Goal: Task Accomplishment & Management: Use online tool/utility

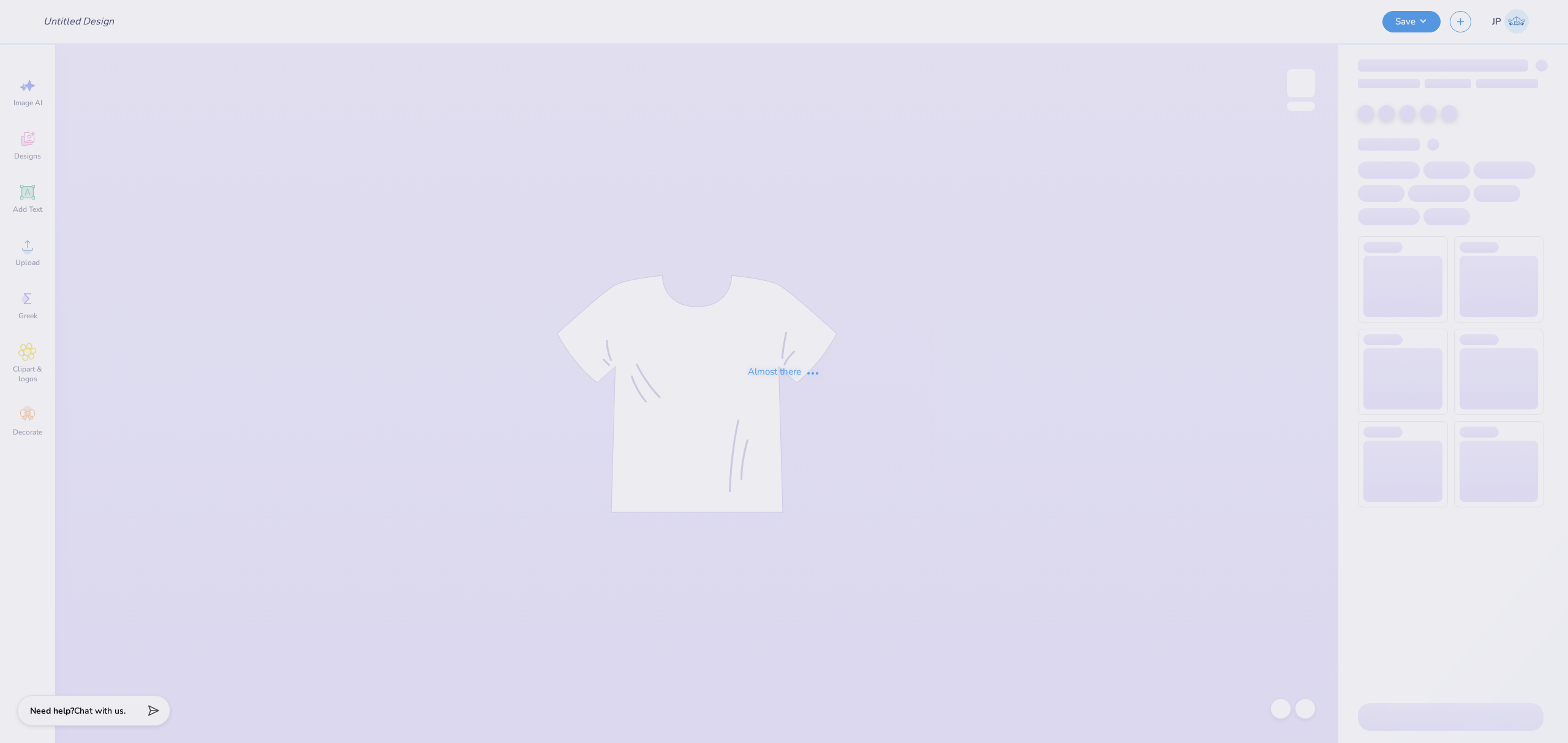
type input "[GEOGRAPHIC_DATA] : [PERSON_NAME]"
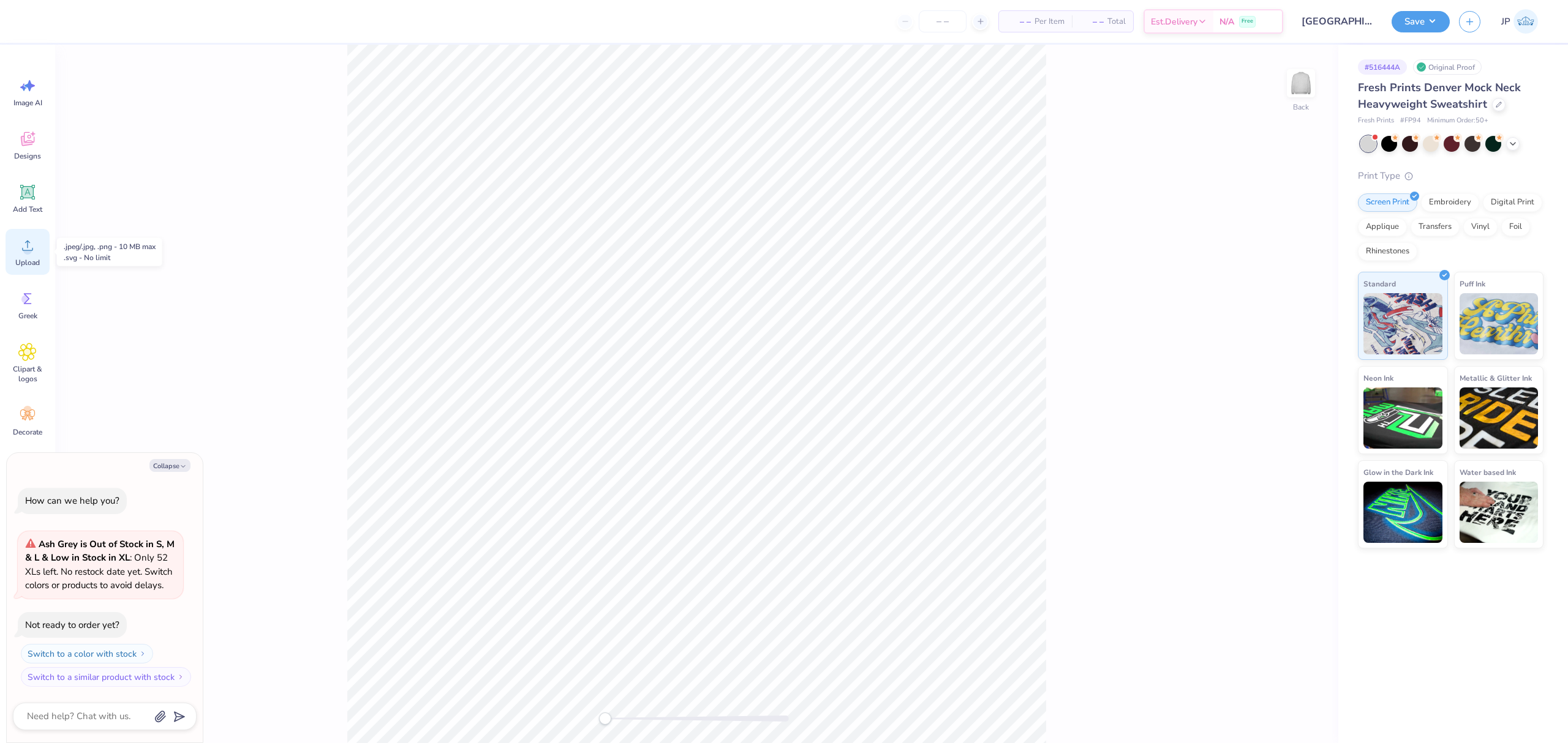
click at [13, 247] on div "Upload" at bounding box center [27, 252] width 44 height 46
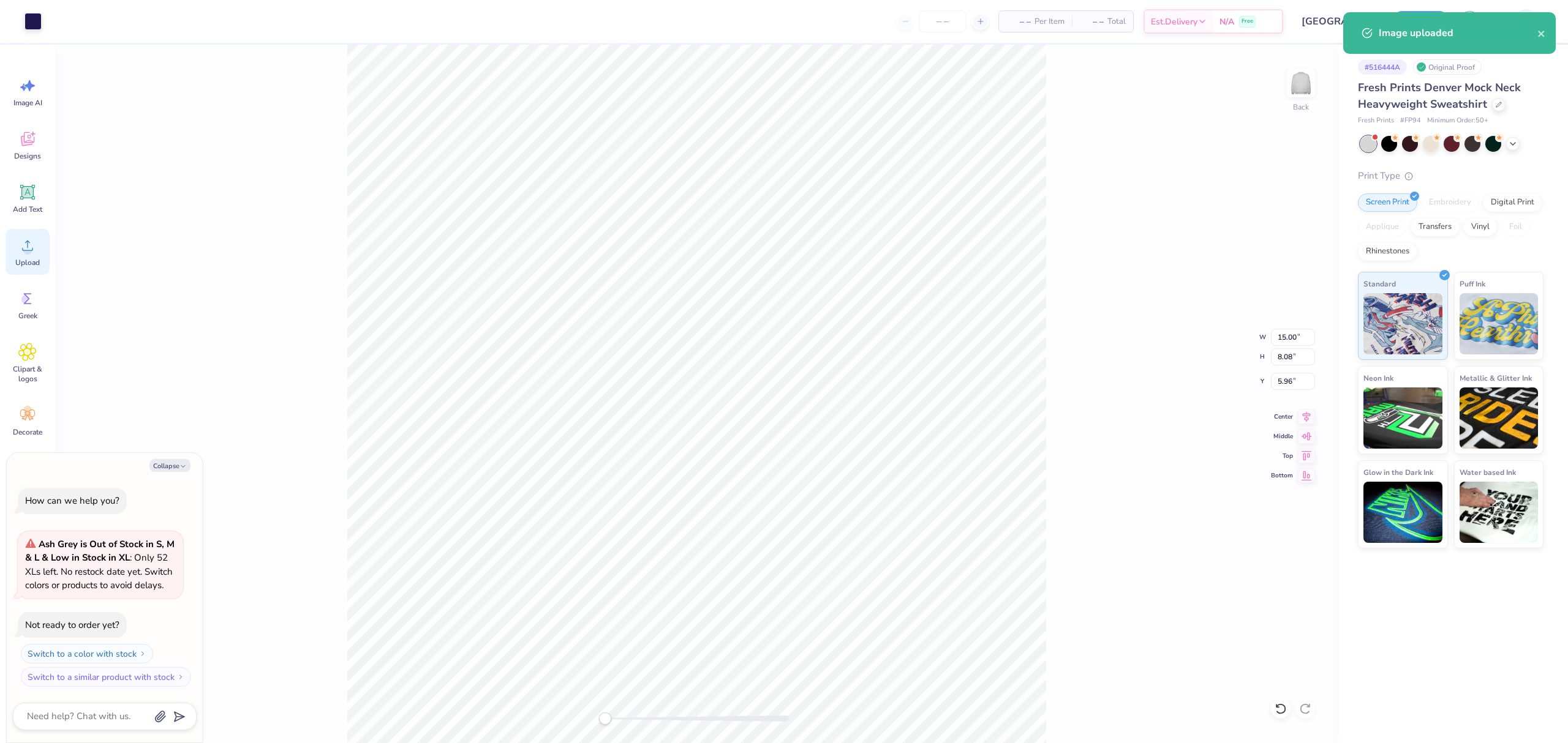
type textarea "x"
click at [1293, 333] on input "15.00" at bounding box center [1293, 338] width 44 height 17
type input "12"
type textarea "x"
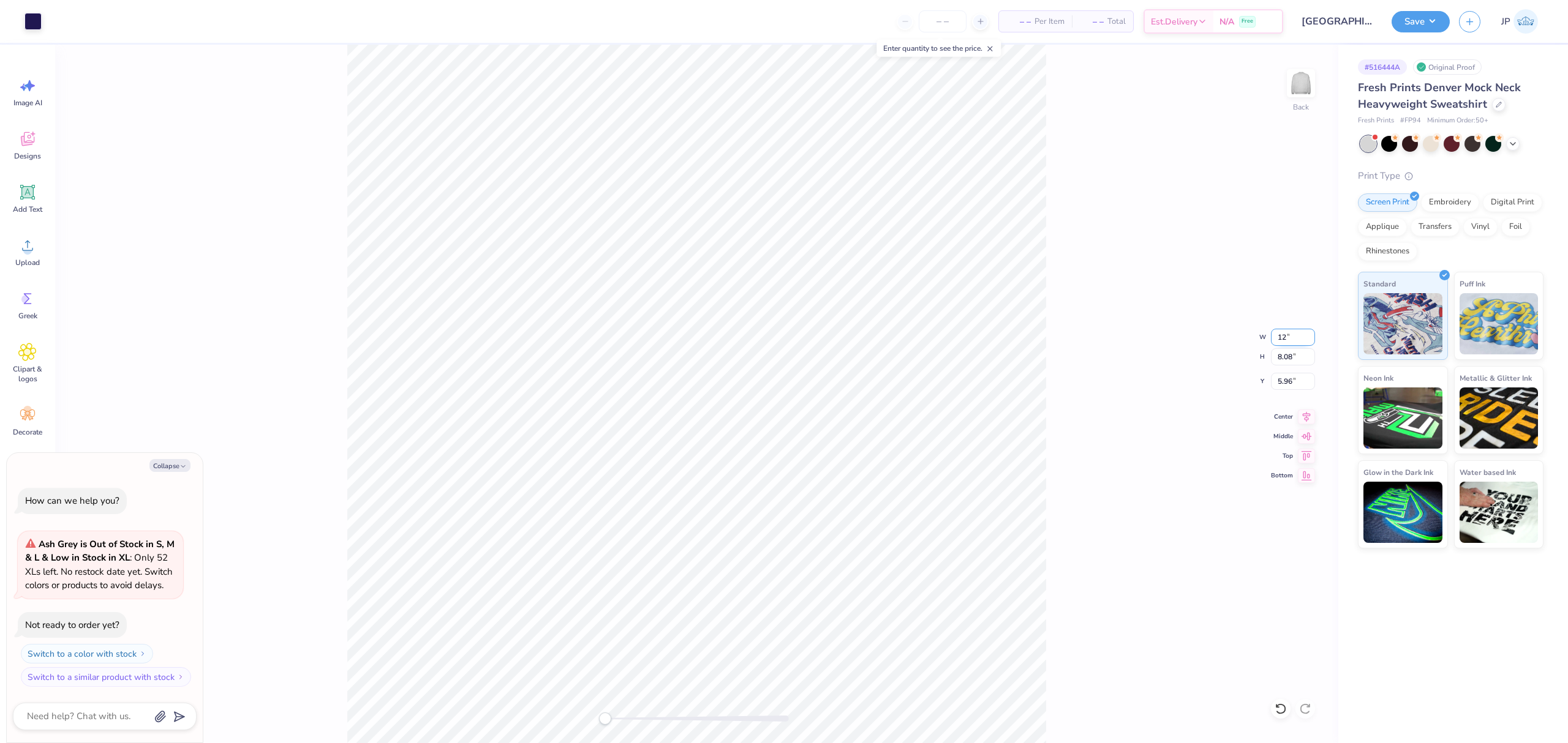
click at [1280, 346] on input "12" at bounding box center [1293, 338] width 44 height 17
type input "12.5"
type textarea "x"
click at [1280, 346] on input "12.5" at bounding box center [1293, 338] width 44 height 17
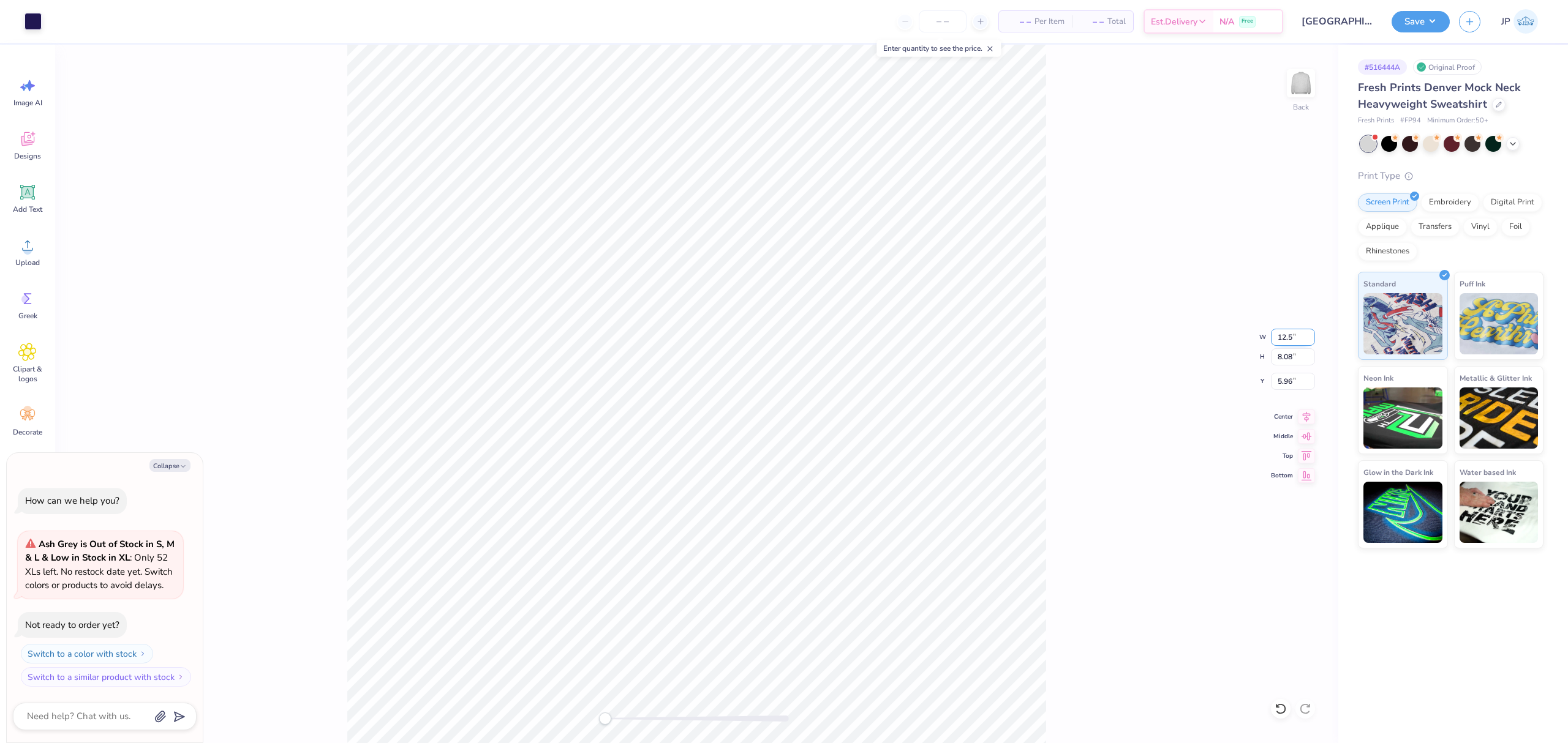
click at [1280, 346] on input "12.5" at bounding box center [1293, 338] width 44 height 17
type input "12"
click at [25, 250] on icon at bounding box center [28, 246] width 11 height 10
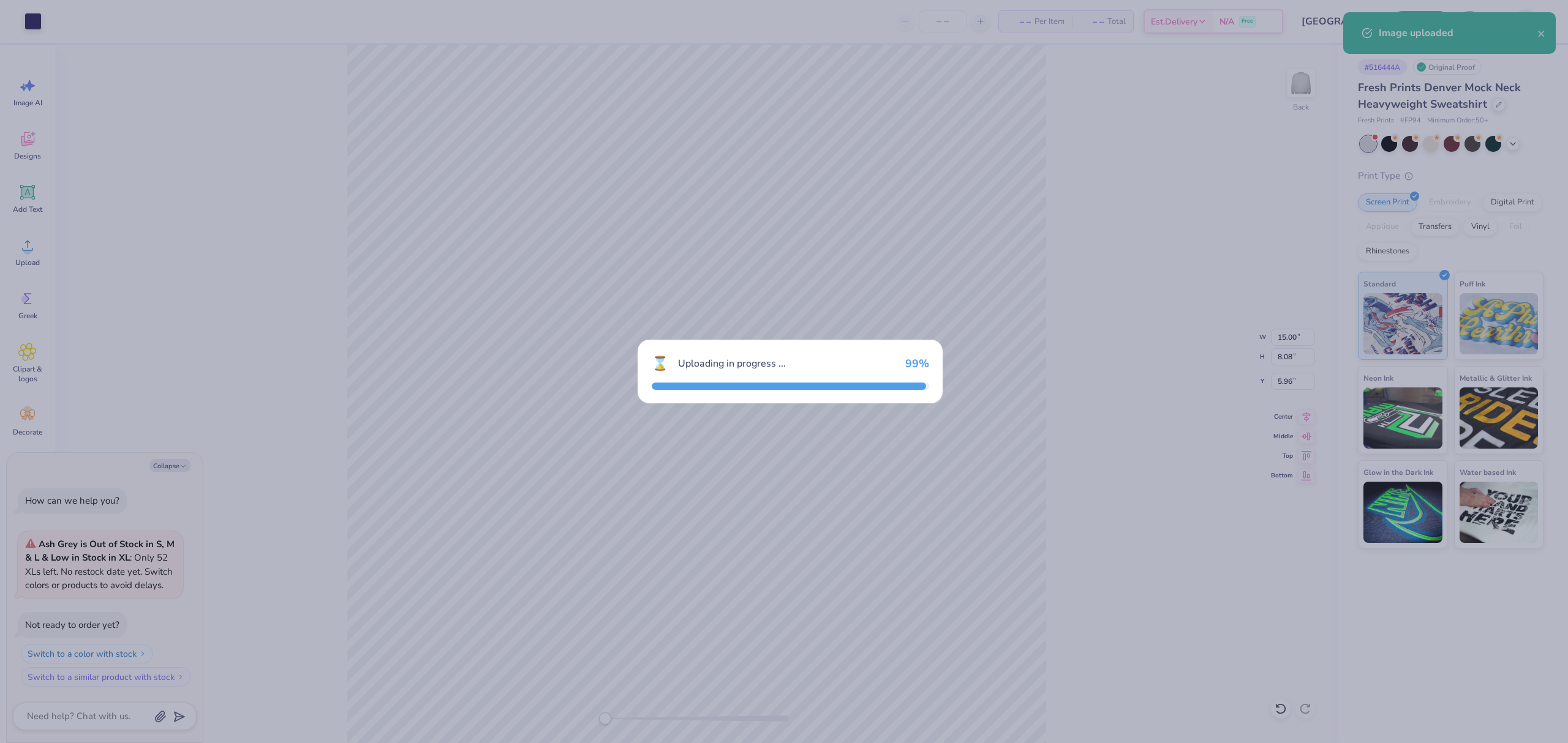
type textarea "x"
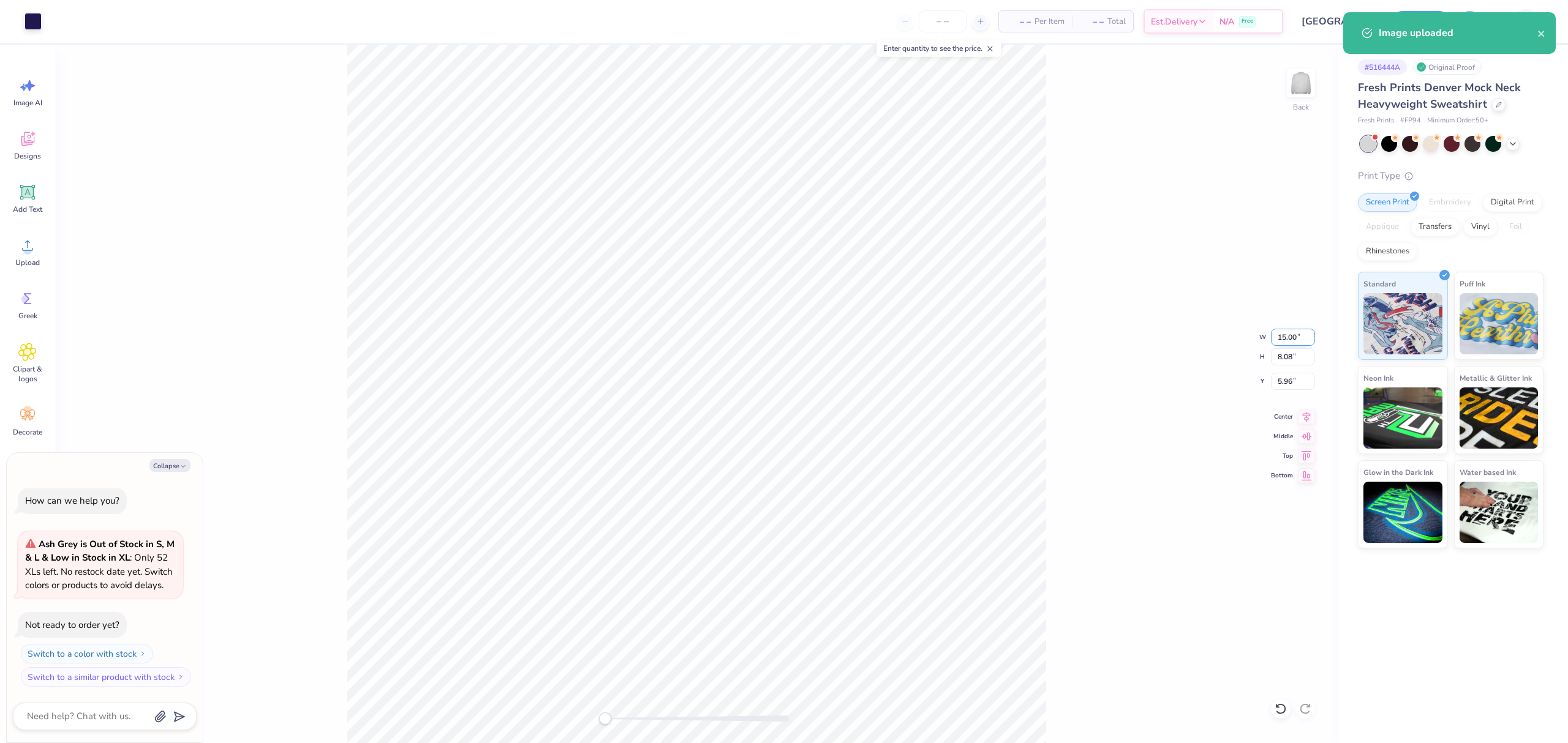
click at [1291, 341] on input "15.00" at bounding box center [1293, 338] width 44 height 17
type input "12.5"
click at [1290, 393] on div "Back W 12.5 12.5 " H 8.08 8.08 " Y 5.96 5.96 " Center Middle Top Bottom" at bounding box center [697, 393] width 1283 height 698
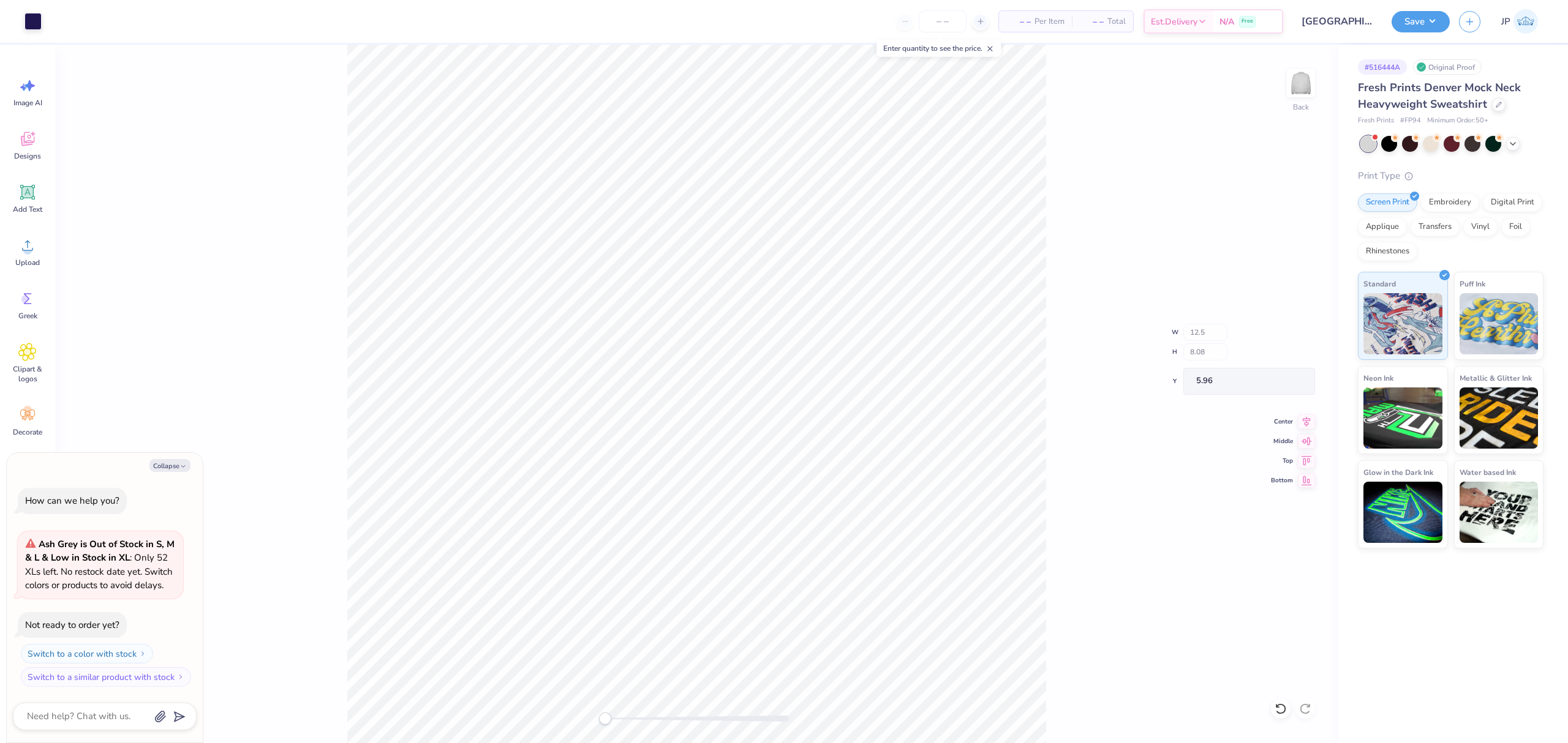
click at [1285, 382] on div "Back W 12.5 H 8.08 Y 5.96 Center Middle Top Bottom" at bounding box center [697, 393] width 1283 height 698
click at [679, 484] on div "Back" at bounding box center [697, 393] width 1283 height 698
type textarea "x"
click at [1284, 375] on input "7.19" at bounding box center [1293, 381] width 44 height 17
click at [1284, 376] on input "7.19" at bounding box center [1293, 381] width 44 height 17
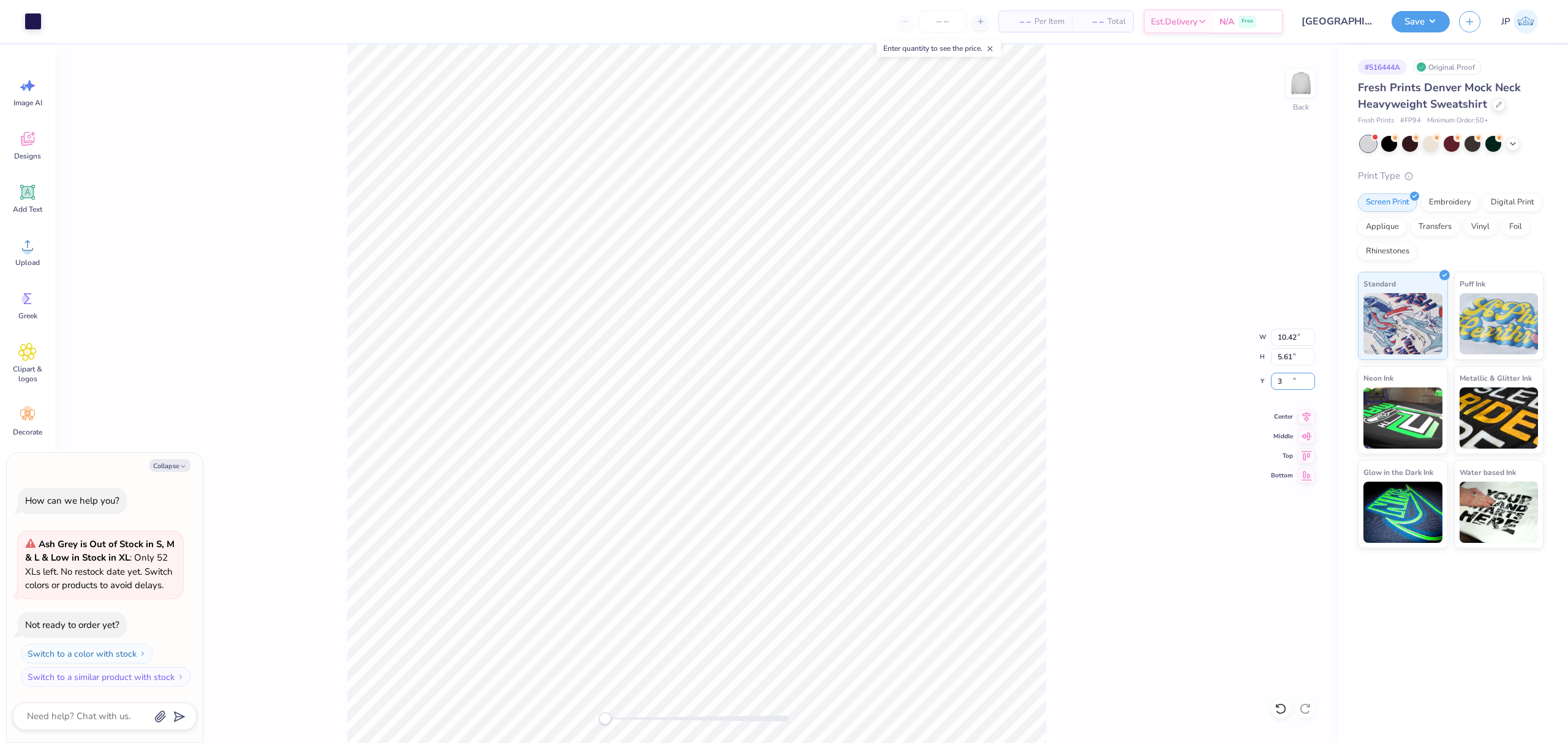
type input "3"
click at [1269, 380] on div "Back W 10.42 10.42 " H 5.61 5.61 " Y 3 3 " Center Middle Top Bottom" at bounding box center [697, 393] width 1283 height 698
type textarea "x"
type input "12.50"
type input "6.73"
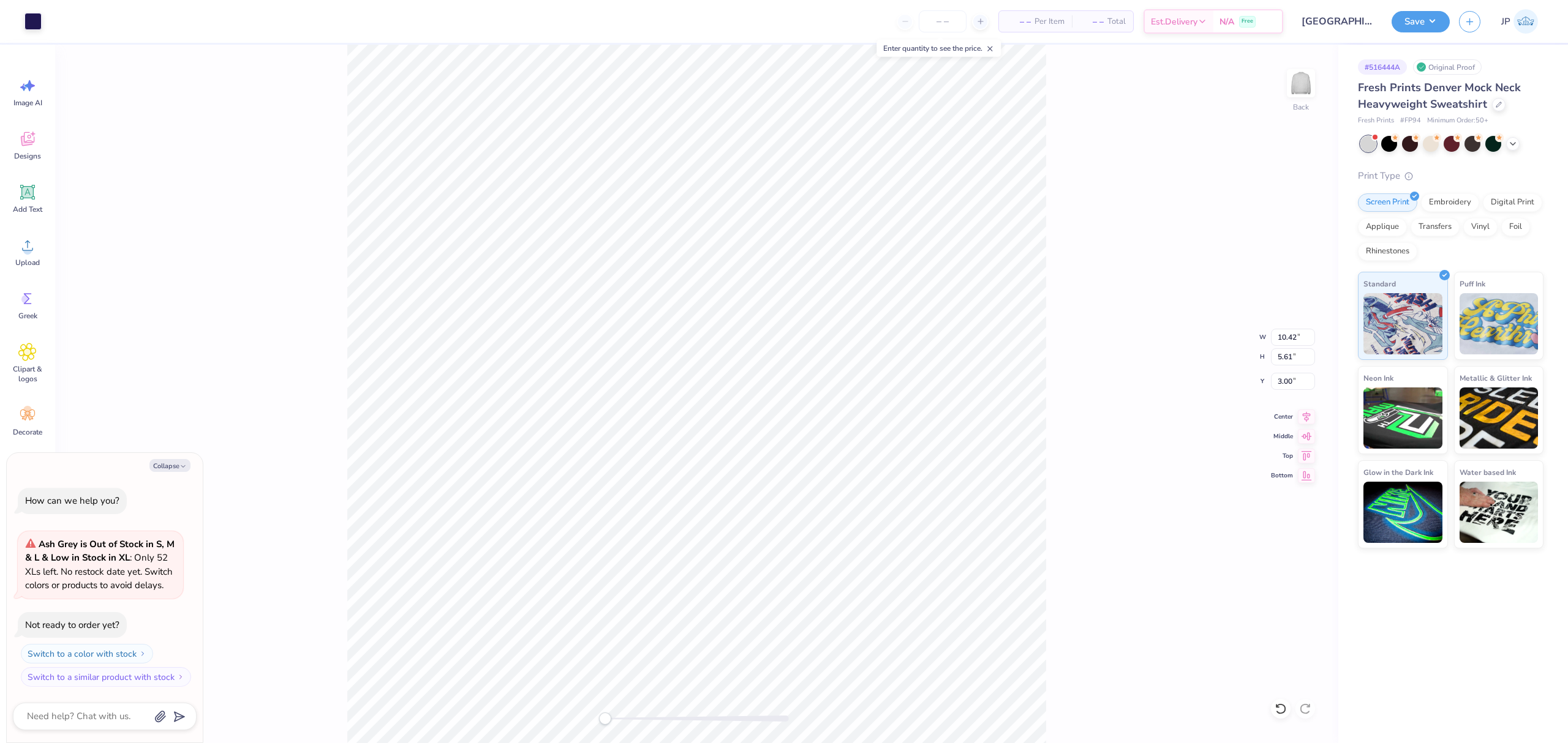
type input "1.11"
type textarea "x"
type input "6.63"
type textarea "x"
type input "15.00"
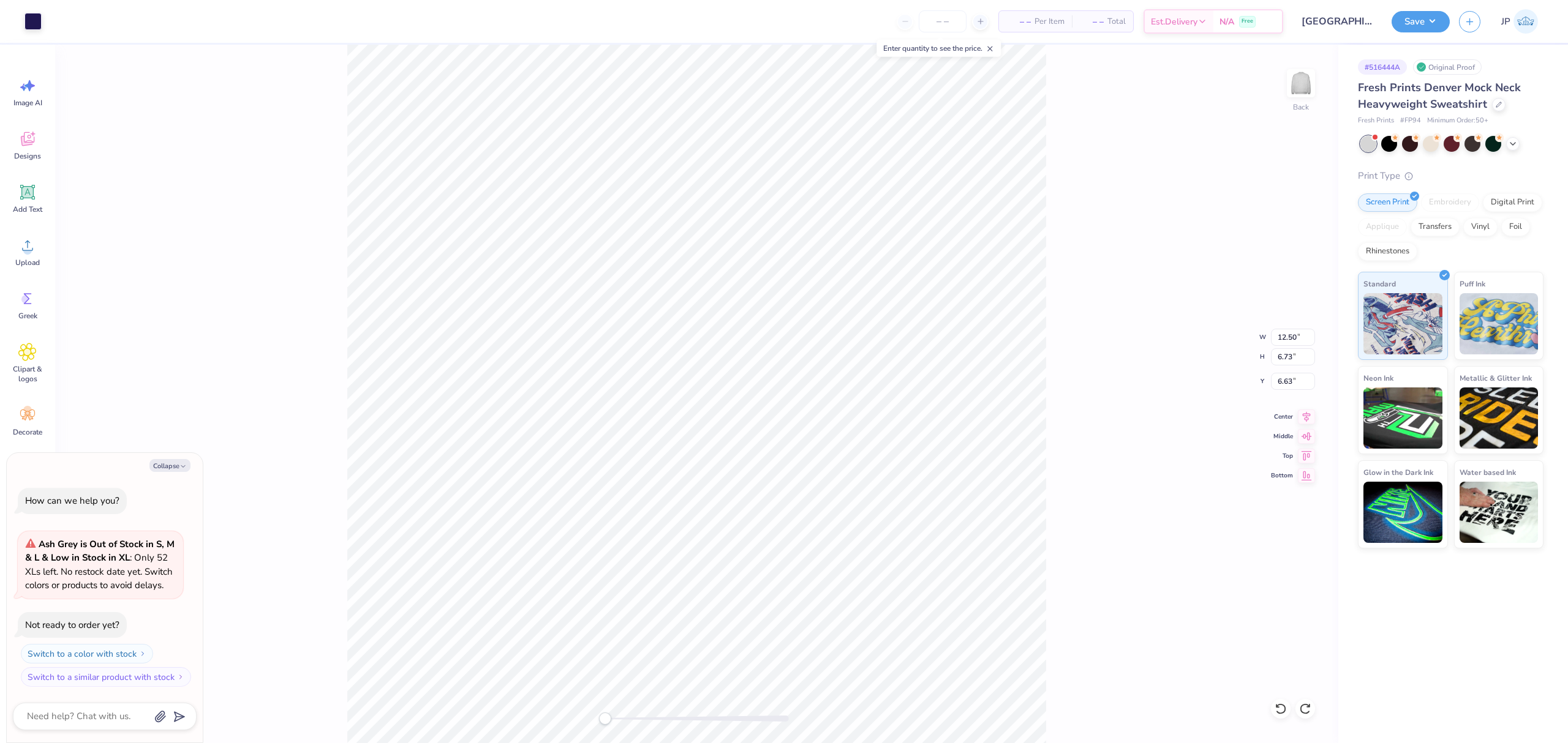
type input "8.08"
type input "5.96"
click at [231, 620] on div "Back W 15.00 H 8.08 Y 5.96 Center Middle Top Bottom" at bounding box center [697, 393] width 1283 height 698
click at [29, 308] on div "Greek" at bounding box center [27, 305] width 44 height 46
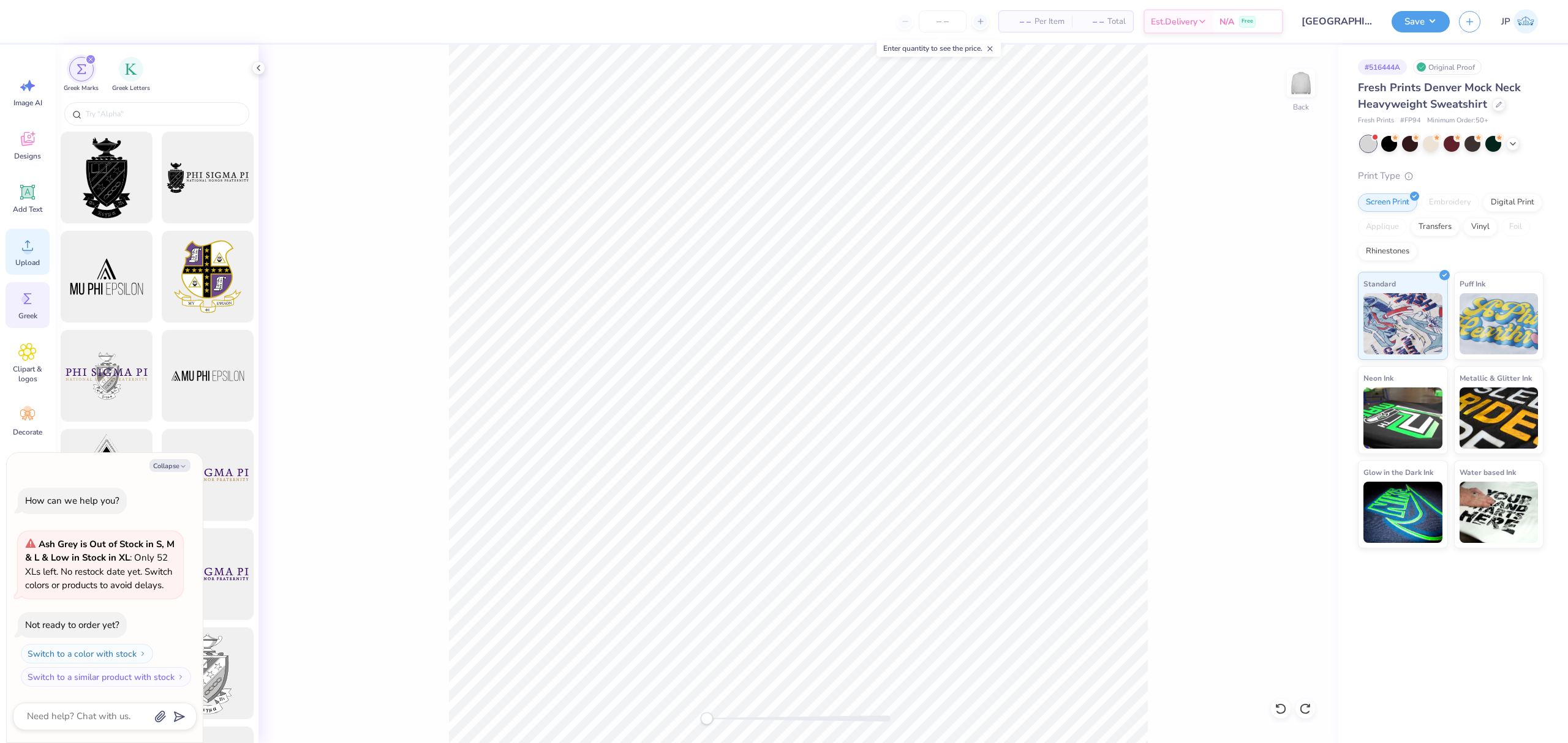
click at [27, 238] on icon at bounding box center [27, 245] width 18 height 18
click at [18, 257] on span "Upload" at bounding box center [27, 262] width 25 height 10
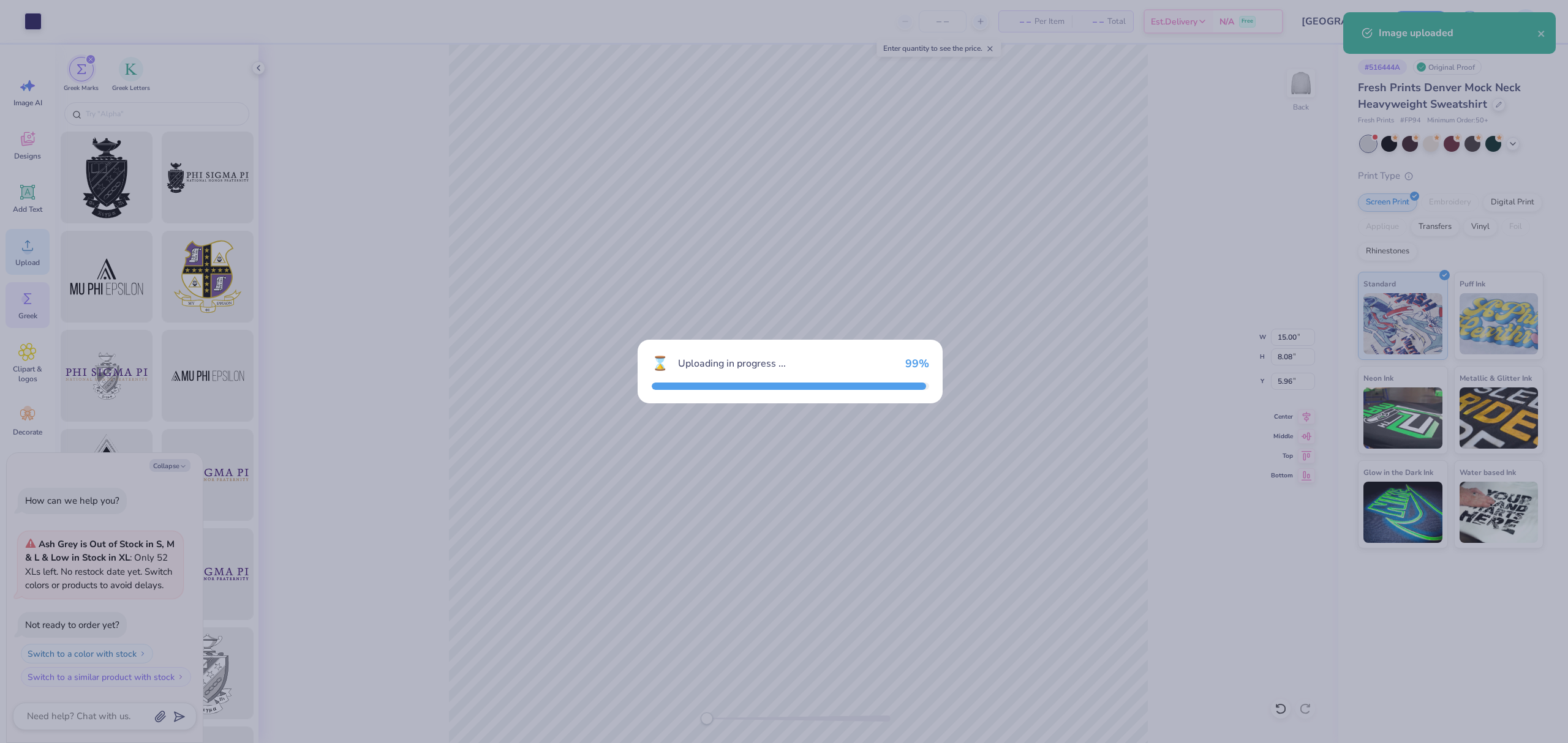
type textarea "x"
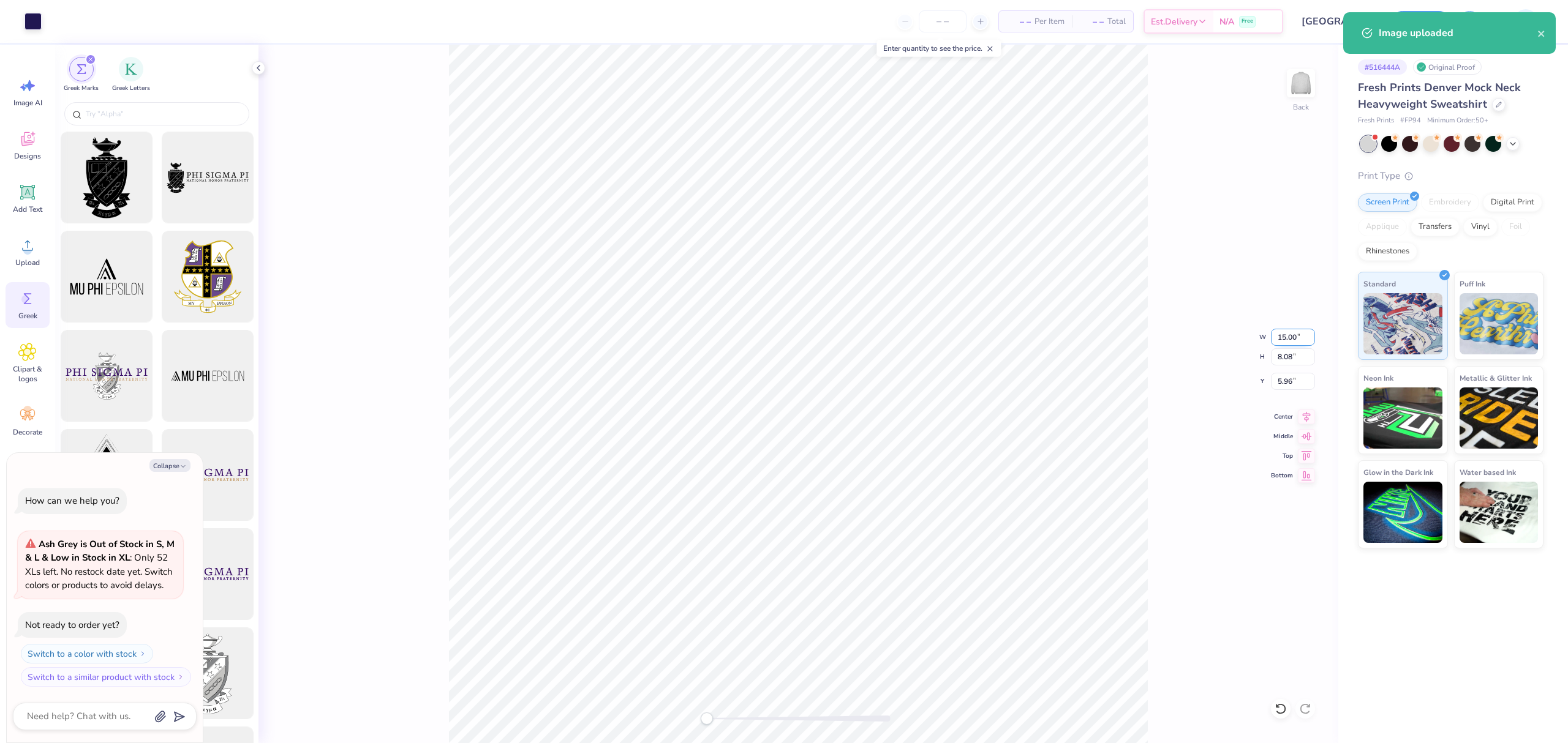
click at [1275, 333] on input "15.00" at bounding box center [1293, 338] width 44 height 17
type input "14"
type textarea "x"
click at [1277, 331] on input "14" at bounding box center [1293, 338] width 44 height 17
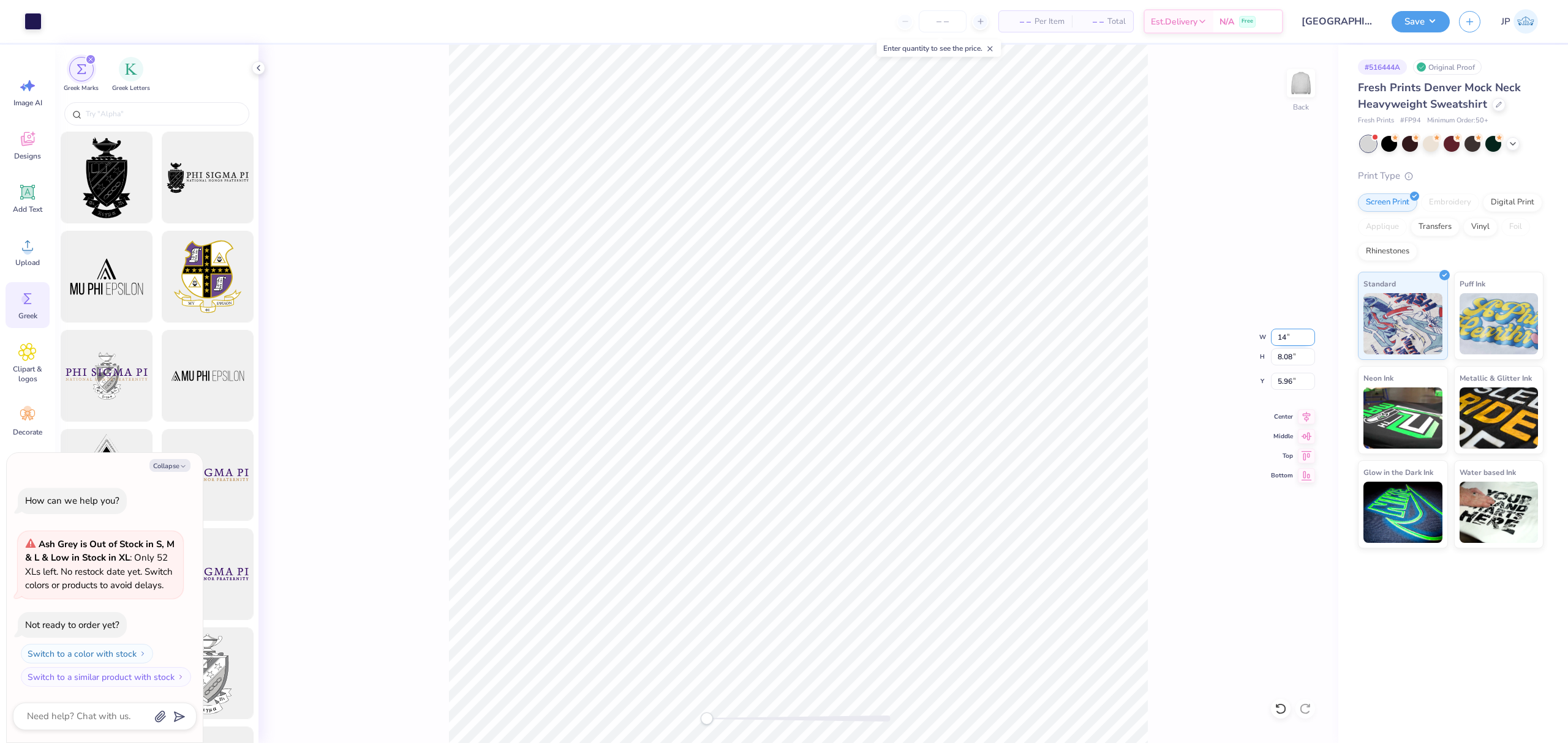
click at [1277, 331] on input "14" at bounding box center [1293, 338] width 44 height 17
type input "13"
type textarea "x"
type input "15.00"
click at [258, 72] on icon at bounding box center [258, 68] width 10 height 10
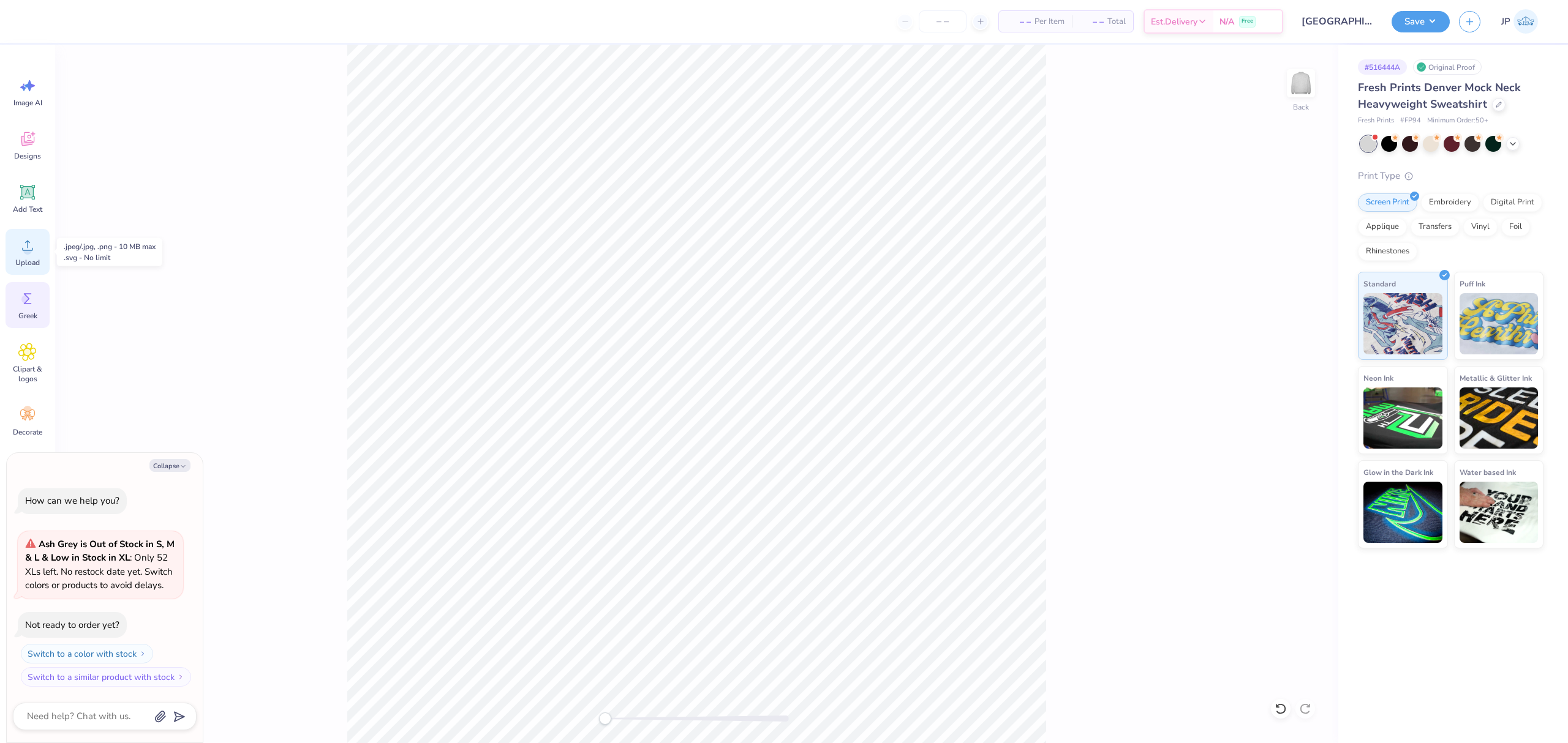
click at [34, 258] on span "Upload" at bounding box center [27, 262] width 25 height 10
click at [20, 307] on icon at bounding box center [27, 298] width 18 height 18
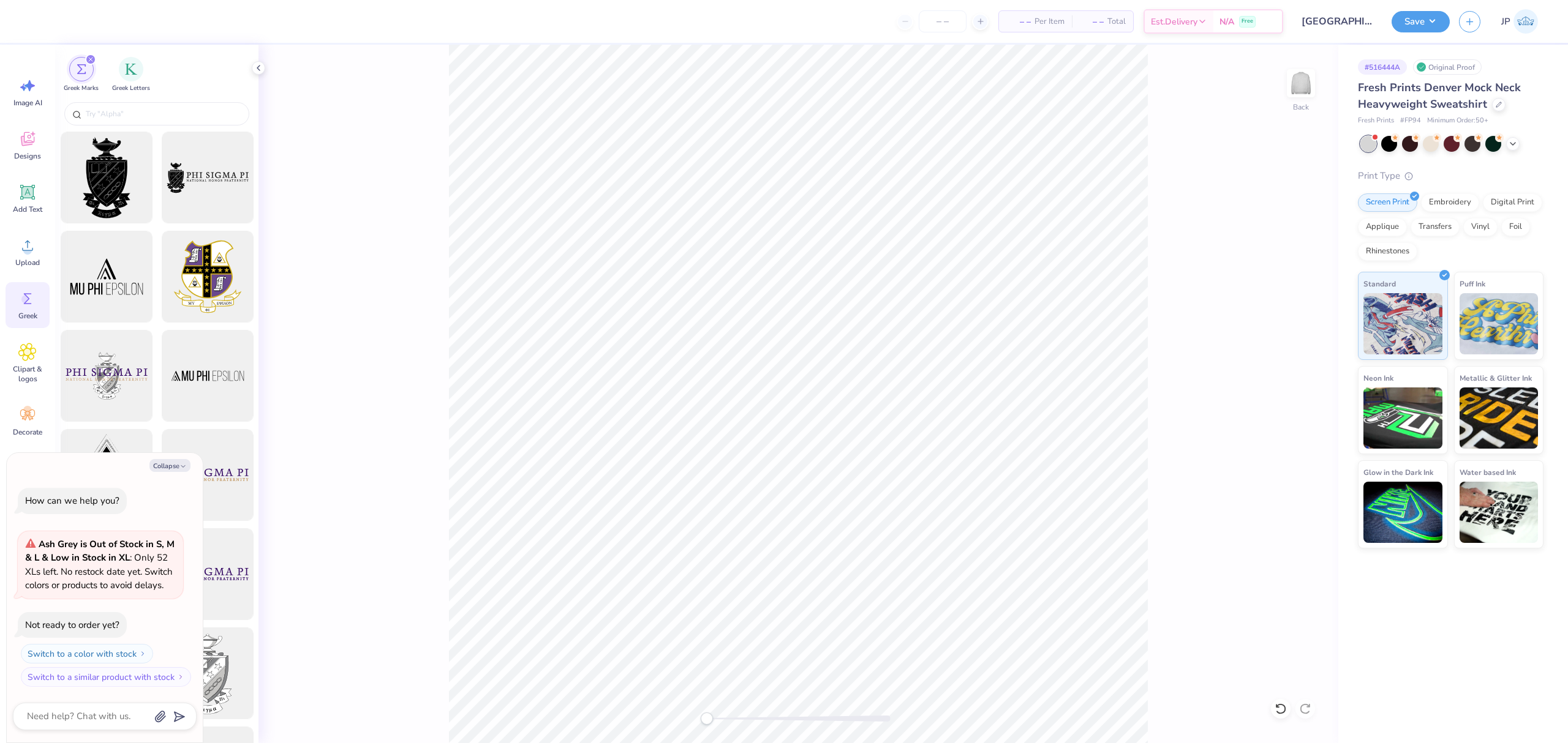
click at [28, 292] on icon at bounding box center [27, 298] width 18 height 18
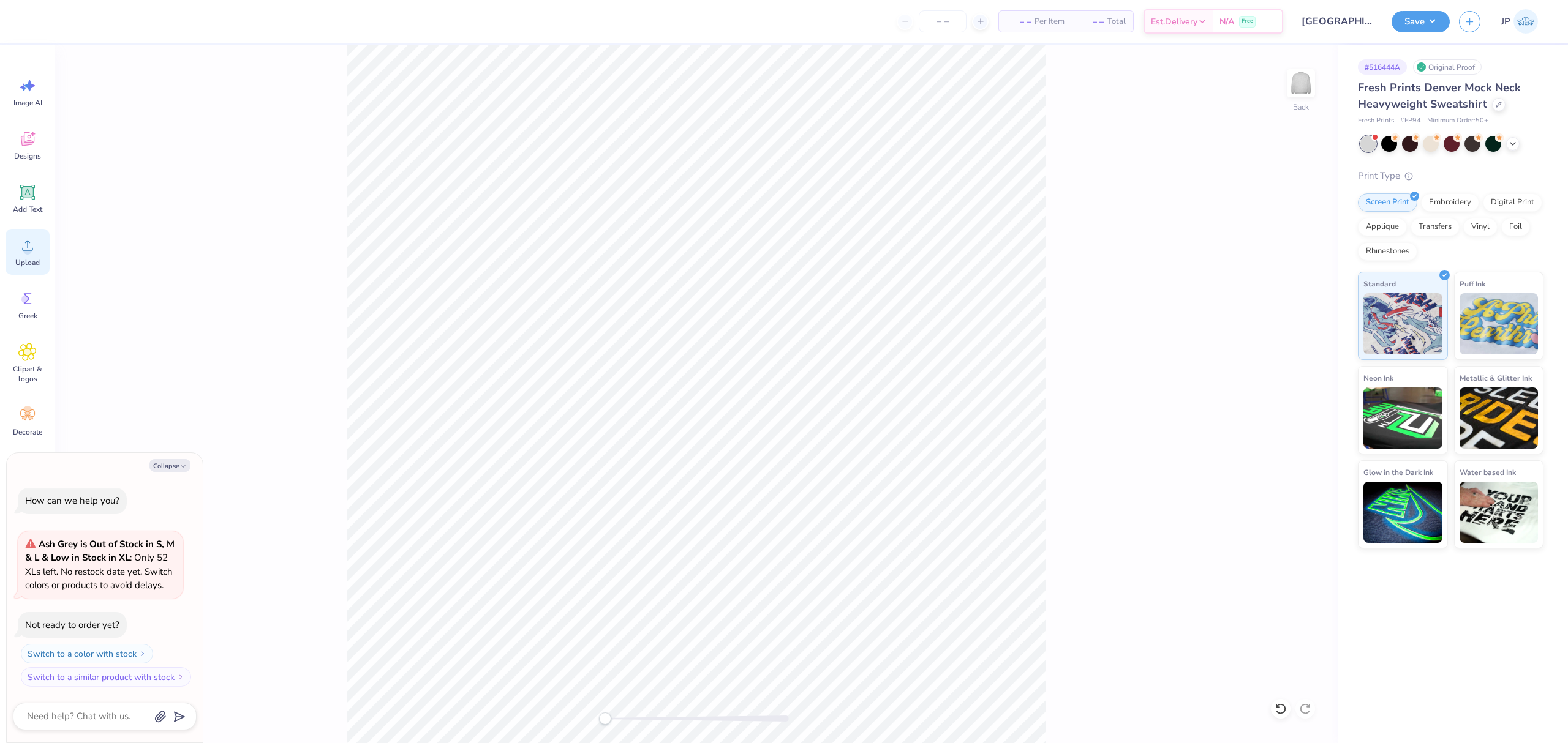
click at [28, 263] on span "Upload" at bounding box center [27, 262] width 25 height 10
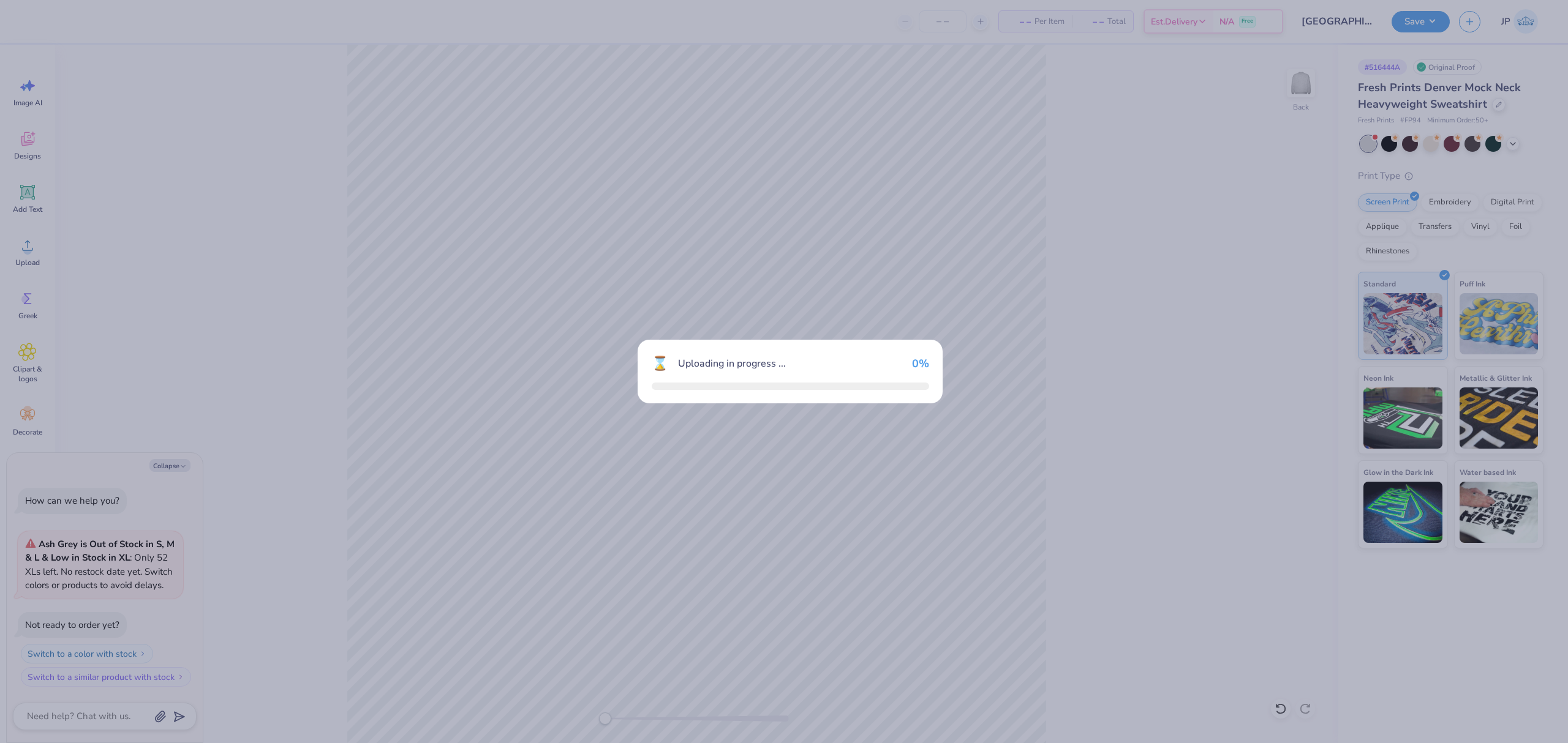
type textarea "x"
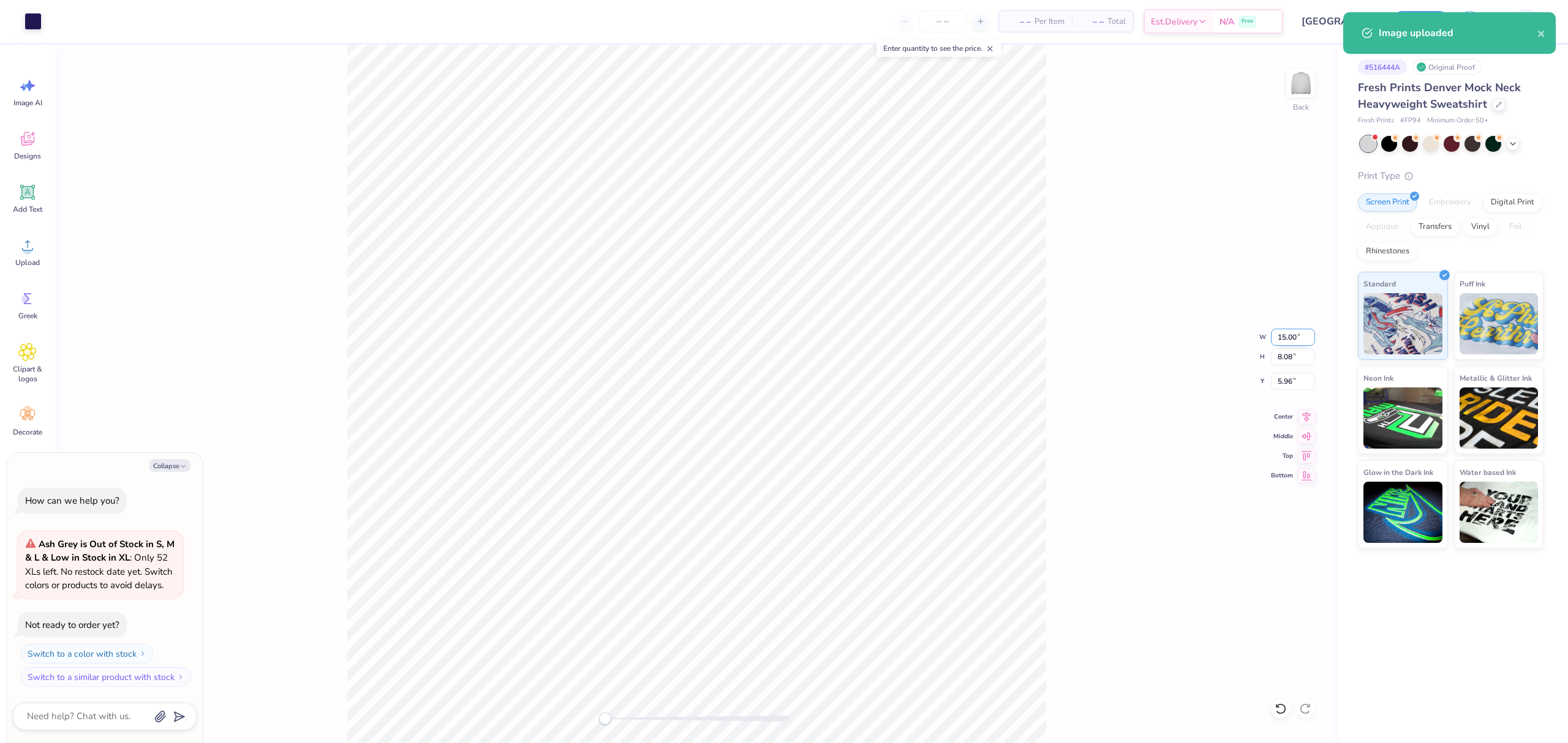
click at [1283, 339] on input "15.00" at bounding box center [1293, 338] width 44 height 17
type input "12.5"
type textarea "x"
click at [1273, 380] on input "5.96" at bounding box center [1293, 381] width 44 height 17
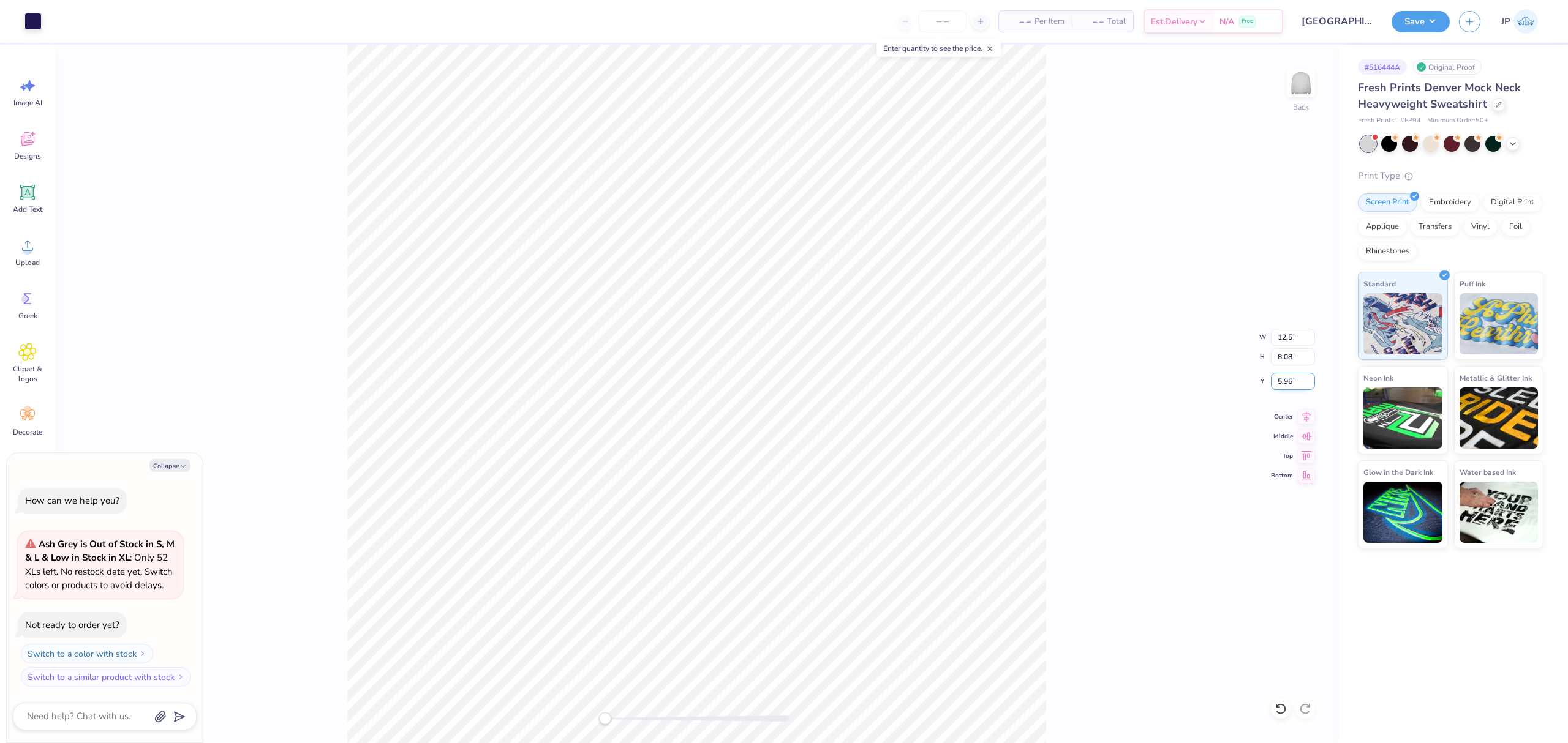
click at [1273, 380] on input "5.96" at bounding box center [1293, 381] width 44 height 17
type input "2"
click at [1104, 414] on div "Back W 12.5 12.5 " H 8.08 8.08 " Y 2 2 " Center Middle Top Bottom" at bounding box center [697, 393] width 1283 height 698
click at [596, 255] on div "Back" at bounding box center [697, 393] width 1283 height 698
type textarea "x"
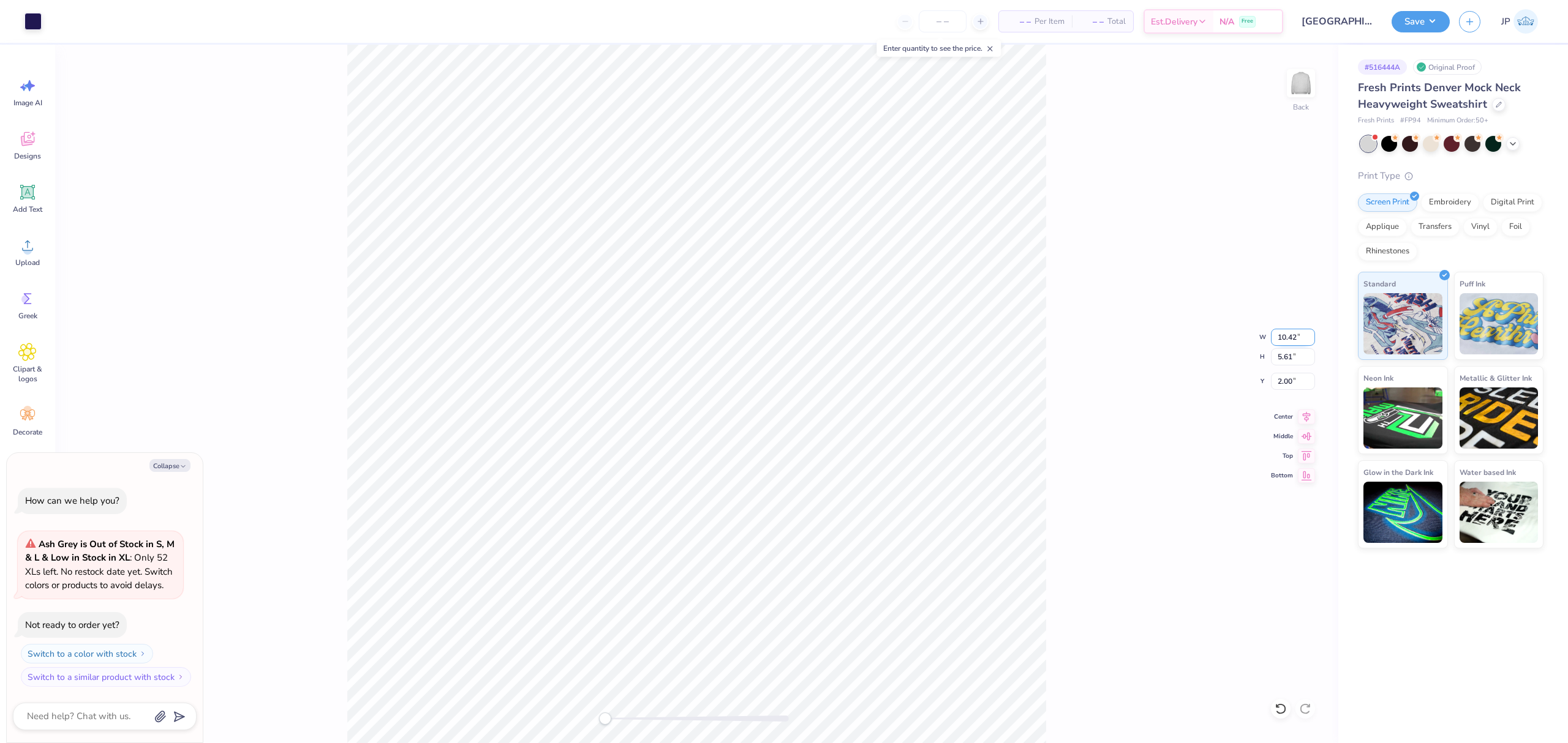
click at [1272, 336] on input "10.42" at bounding box center [1293, 338] width 44 height 17
type input "12.5"
type textarea "x"
click at [1295, 333] on input "15.00" at bounding box center [1293, 338] width 44 height 17
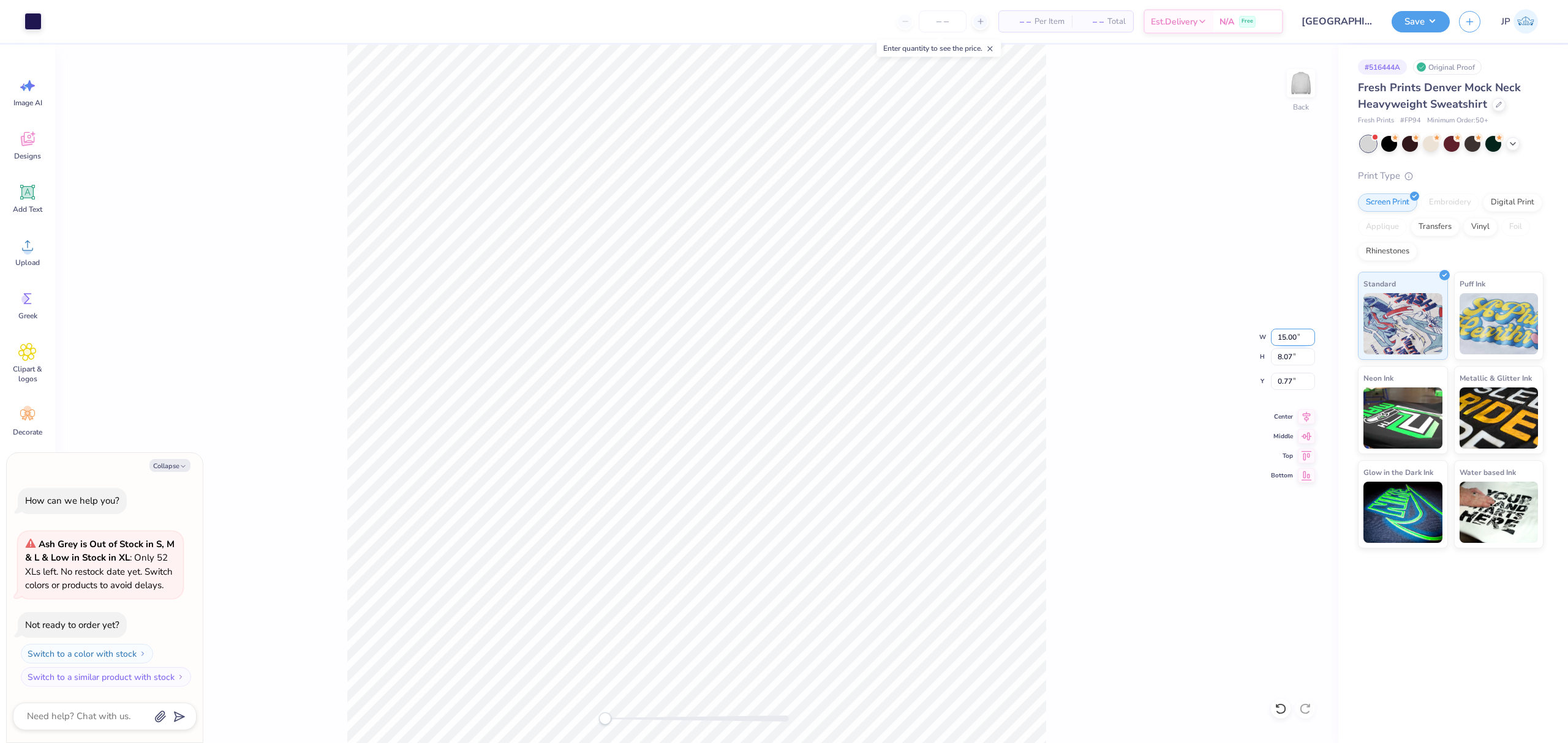
click at [1294, 333] on input "15.00" at bounding box center [1293, 338] width 44 height 17
type input "12"
type textarea "x"
click at [1287, 341] on input "9.60" at bounding box center [1293, 338] width 44 height 17
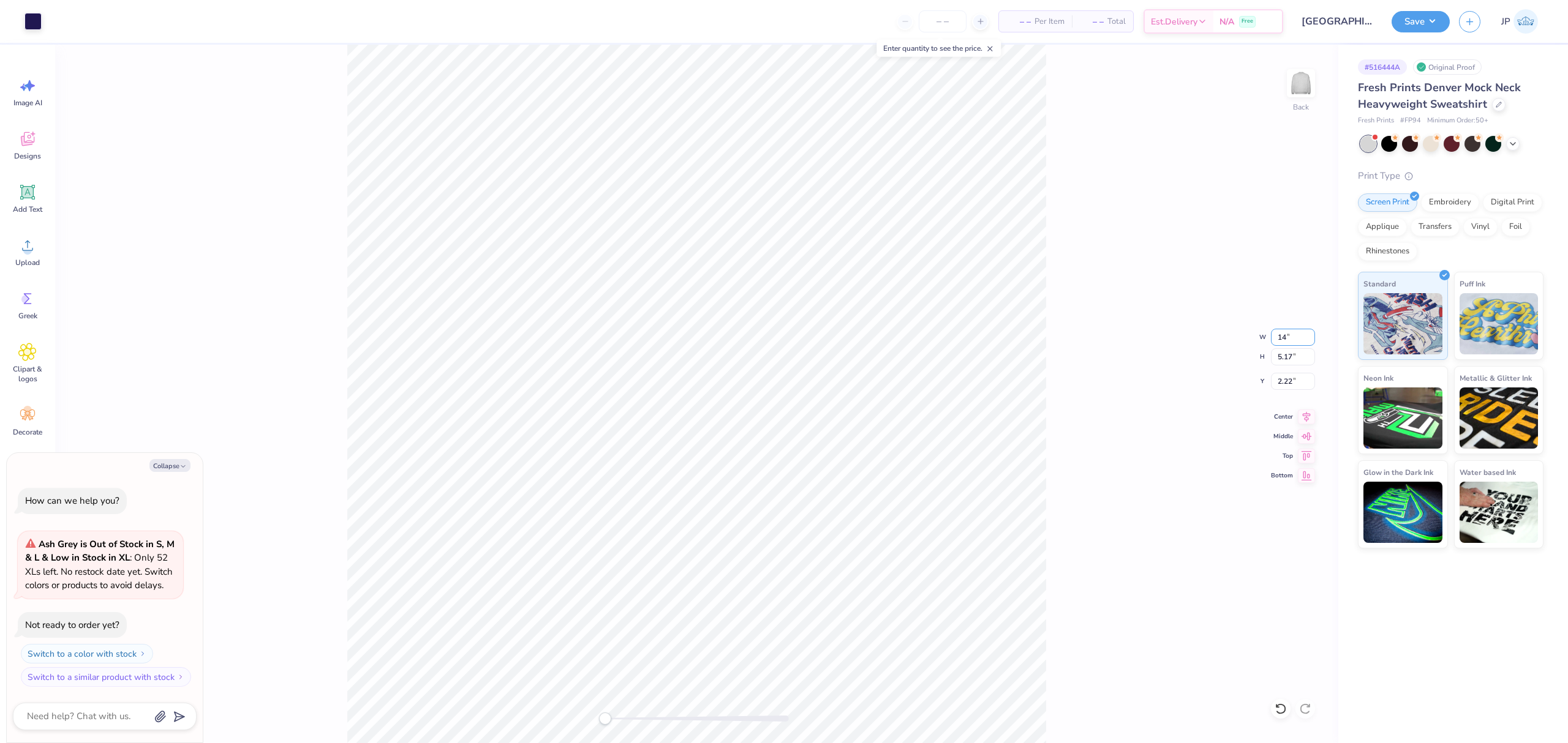
type input "14"
click at [1066, 308] on div "Back" at bounding box center [697, 393] width 1283 height 698
click at [594, 207] on div "Back" at bounding box center [697, 393] width 1283 height 698
type textarea "x"
click at [1290, 342] on input "12.00" at bounding box center [1293, 338] width 44 height 17
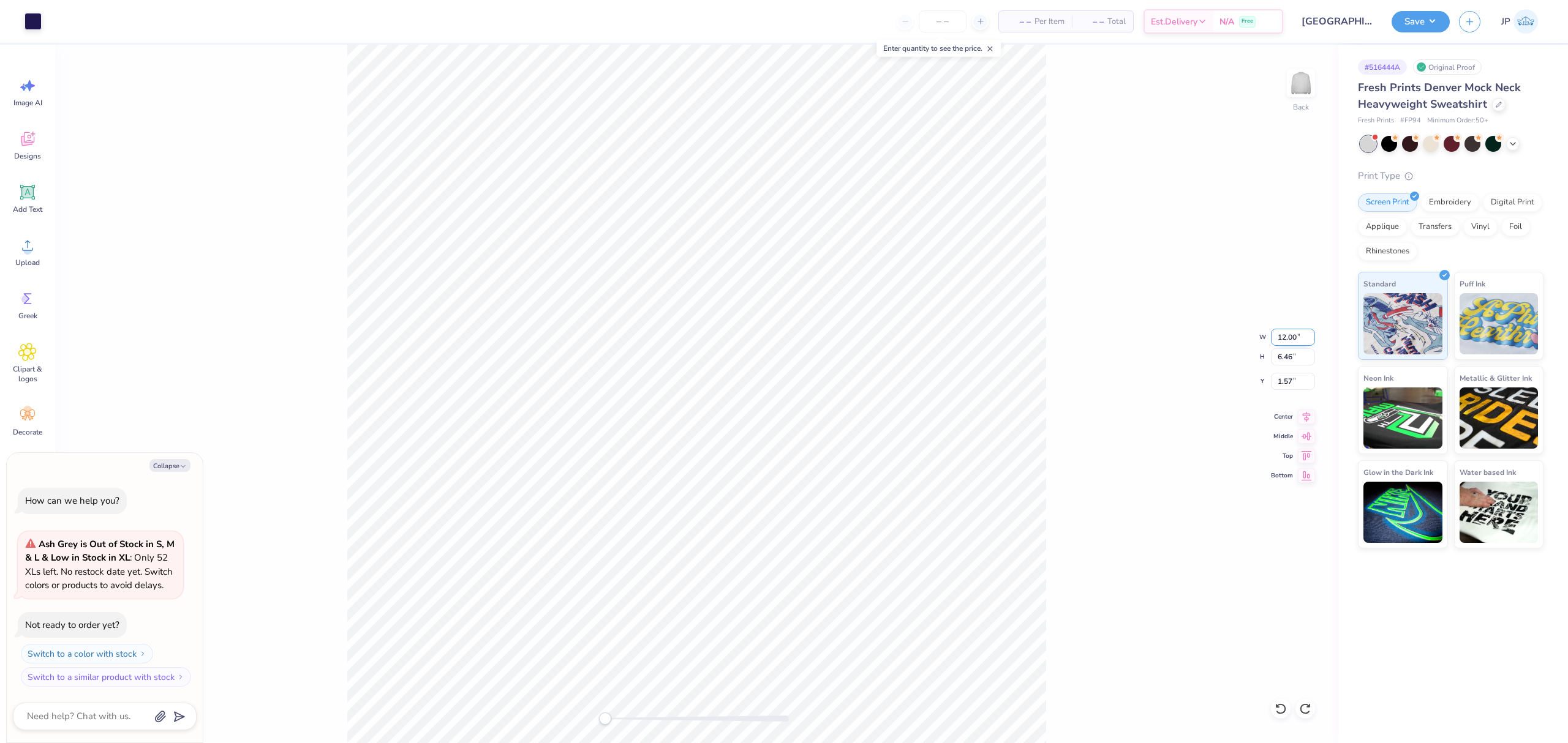
click at [1290, 342] on input "12.00" at bounding box center [1293, 338] width 44 height 17
type input "10"
type textarea "x"
click at [1272, 335] on input "10" at bounding box center [1293, 338] width 44 height 17
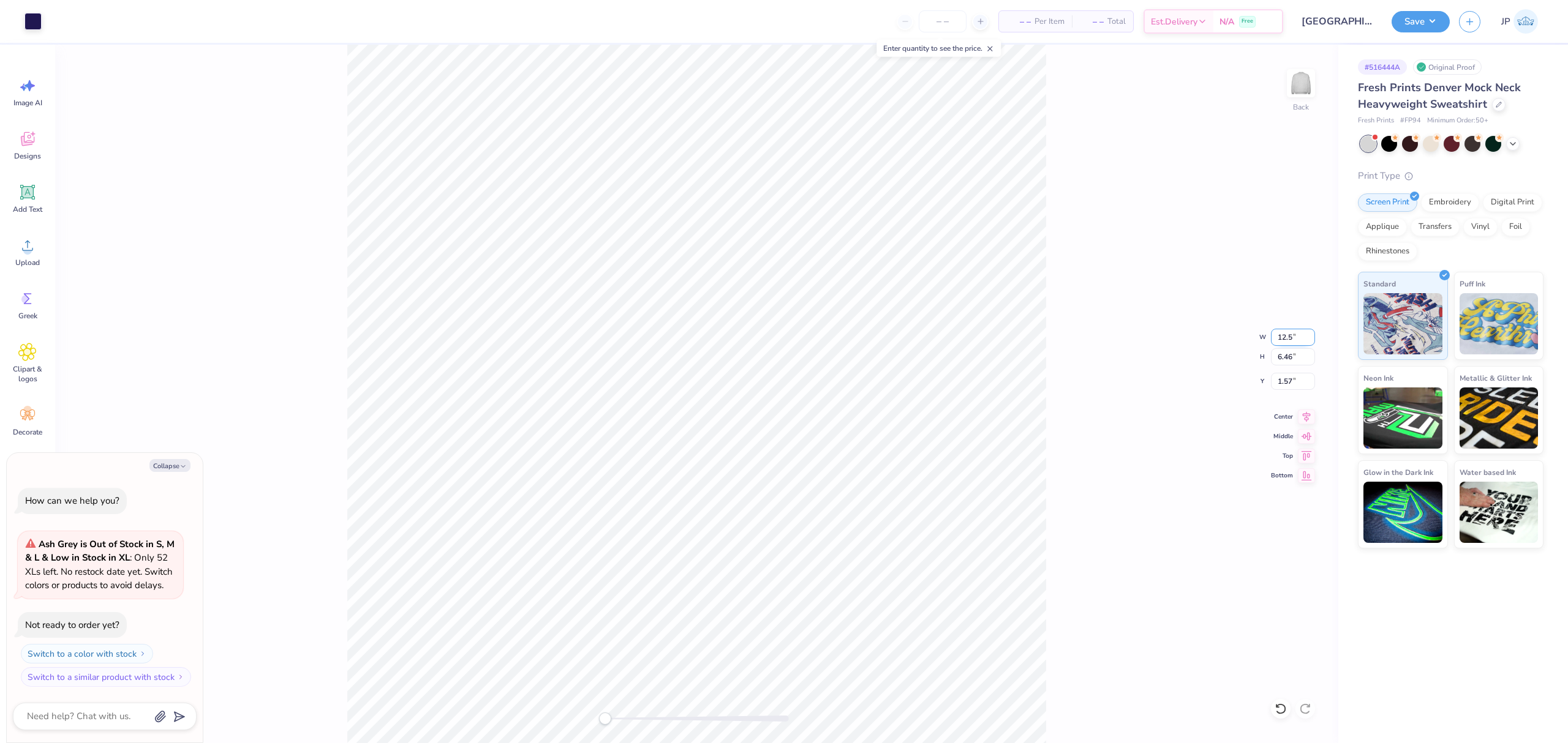
type input "12.5"
click at [234, 172] on div "Back" at bounding box center [697, 393] width 1283 height 698
click at [805, 421] on div "Back" at bounding box center [697, 393] width 1283 height 698
click at [1432, 23] on button "Save" at bounding box center [1421, 20] width 58 height 21
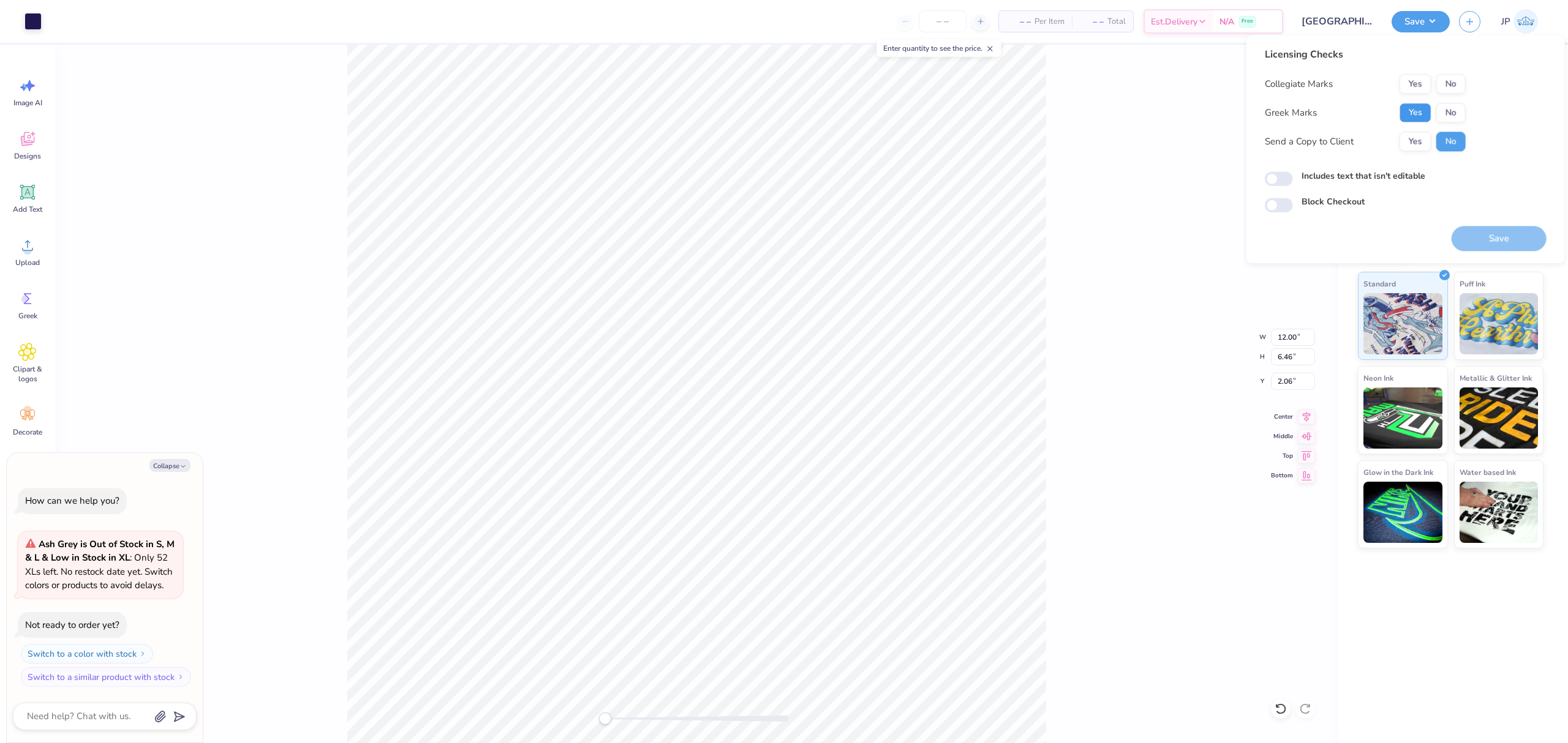
click at [1408, 110] on button "Yes" at bounding box center [1416, 112] width 32 height 20
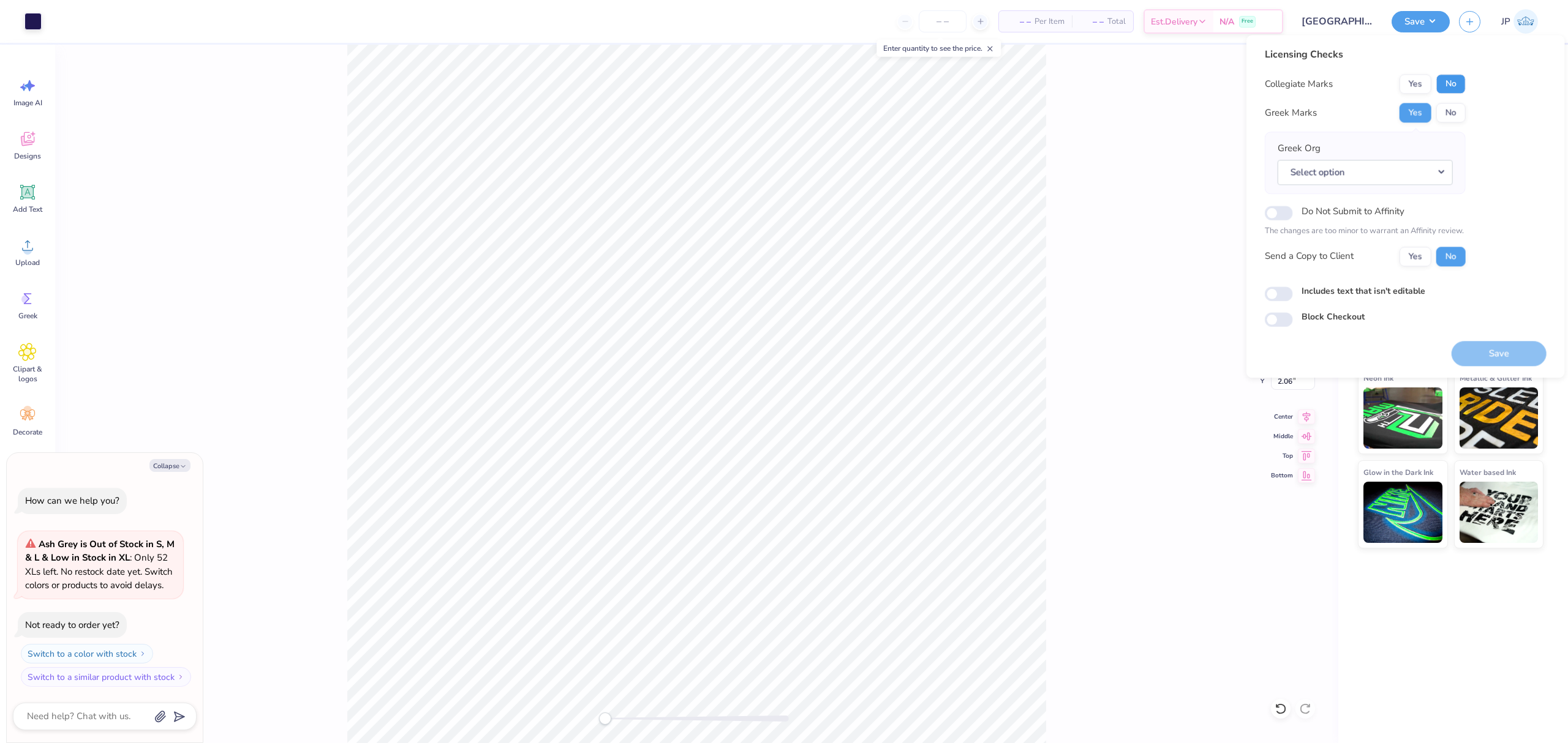
click at [1458, 81] on button "No" at bounding box center [1451, 83] width 29 height 20
click at [1434, 175] on button "Select option" at bounding box center [1365, 172] width 175 height 25
click at [1371, 350] on link "Delta Zeta" at bounding box center [1365, 345] width 165 height 20
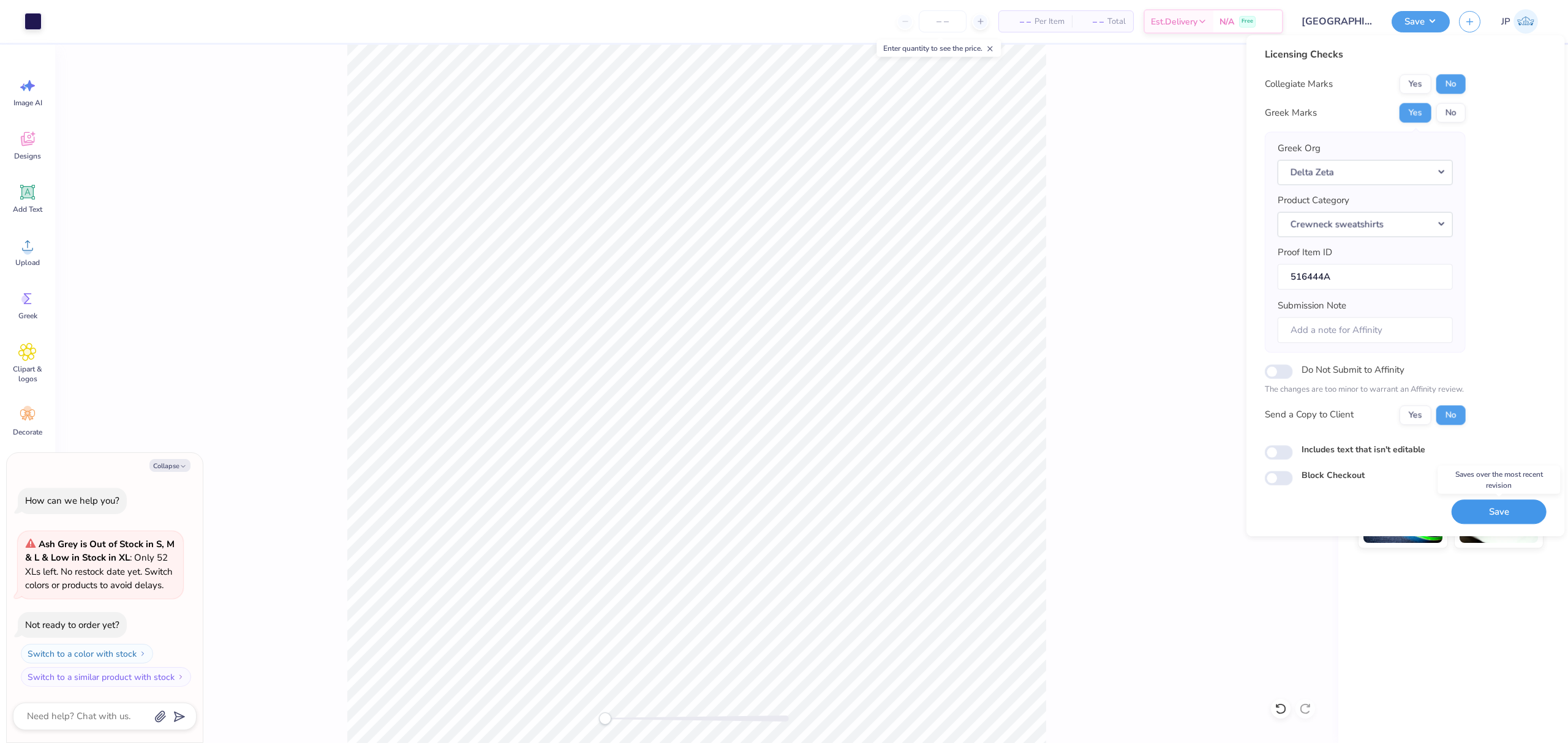
click at [1473, 510] on button "Save" at bounding box center [1499, 513] width 95 height 25
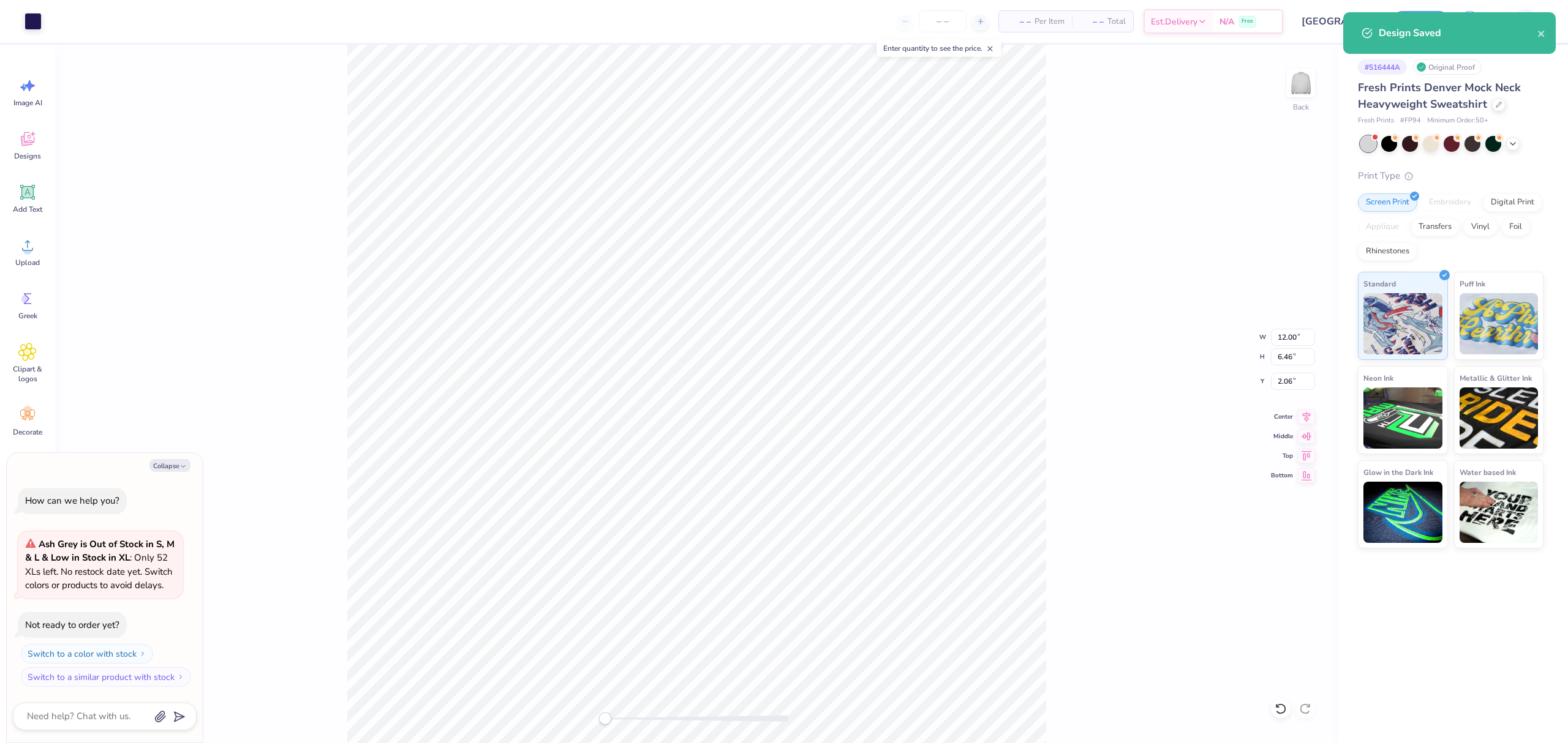
type textarea "x"
